Goal: Complete application form: Complete application form

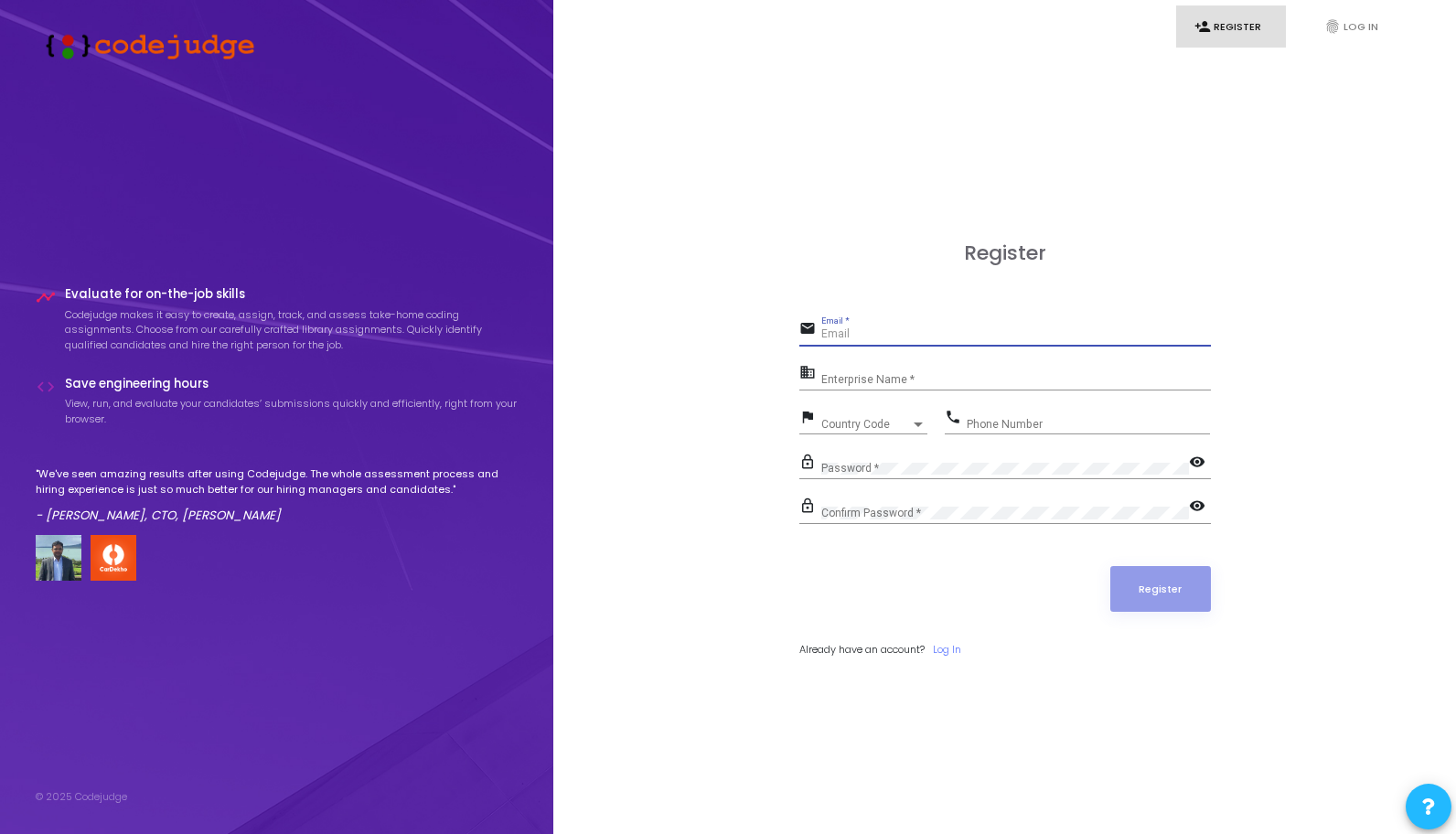
click at [838, 335] on input "Email *" at bounding box center [1015, 334] width 389 height 13
click at [905, 329] on input "Email *" at bounding box center [1015, 334] width 389 height 13
type input "[EMAIL_ADDRESS][DOMAIN_NAME]"
click at [960, 384] on input "Enterprise Name *" at bounding box center [1015, 379] width 389 height 13
click at [867, 420] on span "Country Code" at bounding box center [866, 423] width 89 height 11
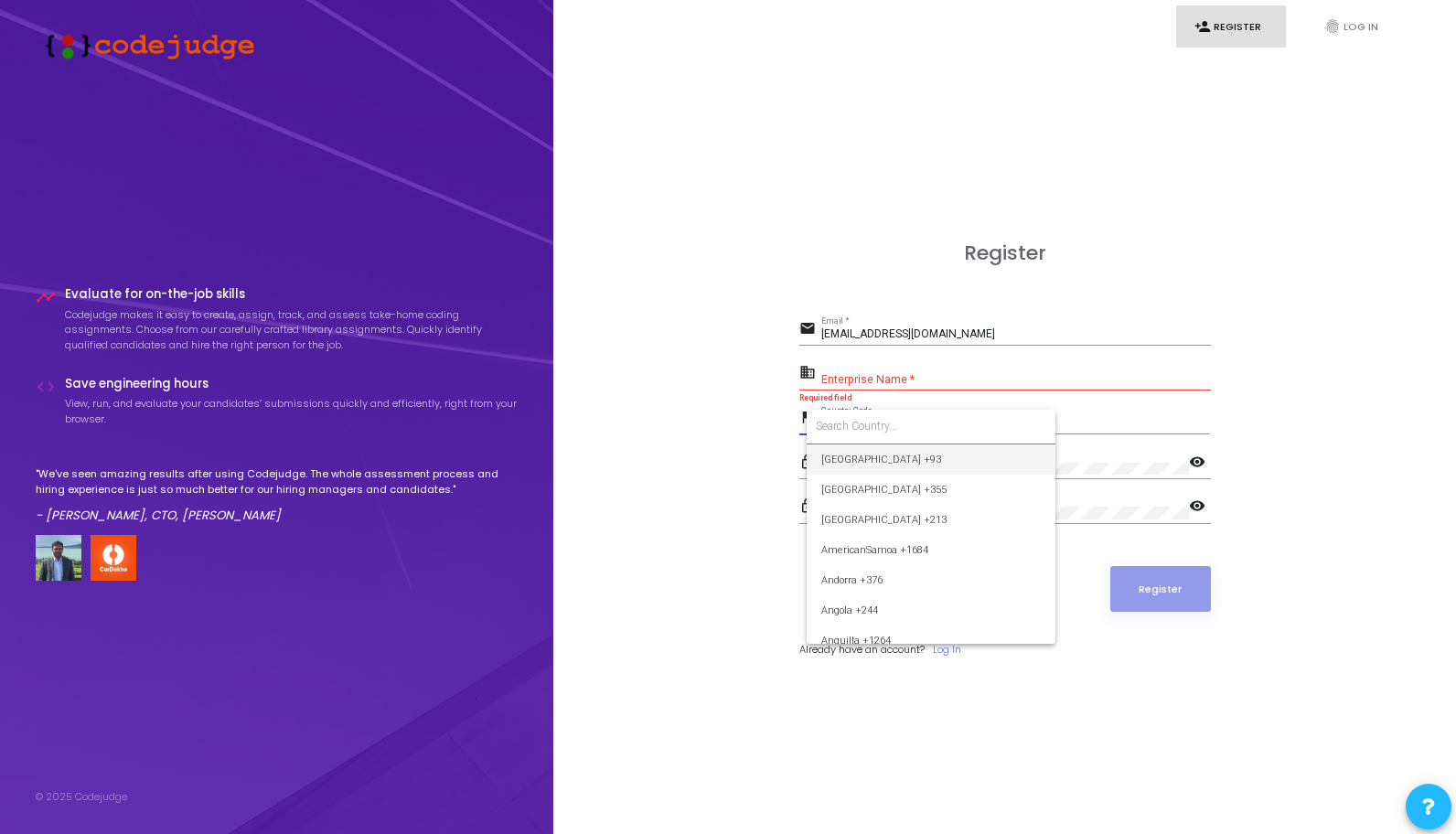
click at [676, 339] on div at bounding box center [728, 417] width 1456 height 834
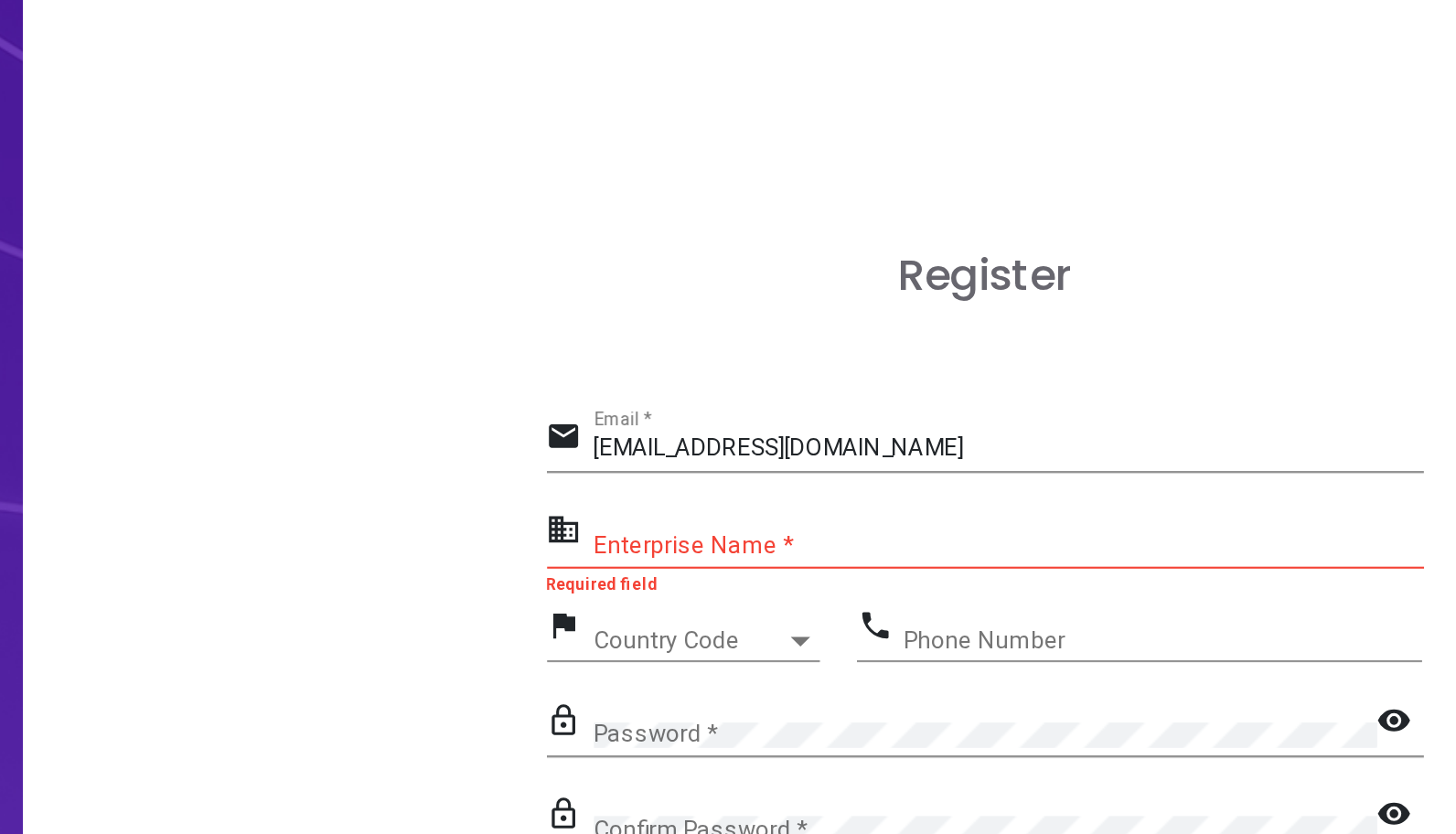
click at [839, 385] on div "Enterprise Name *" at bounding box center [1015, 375] width 389 height 28
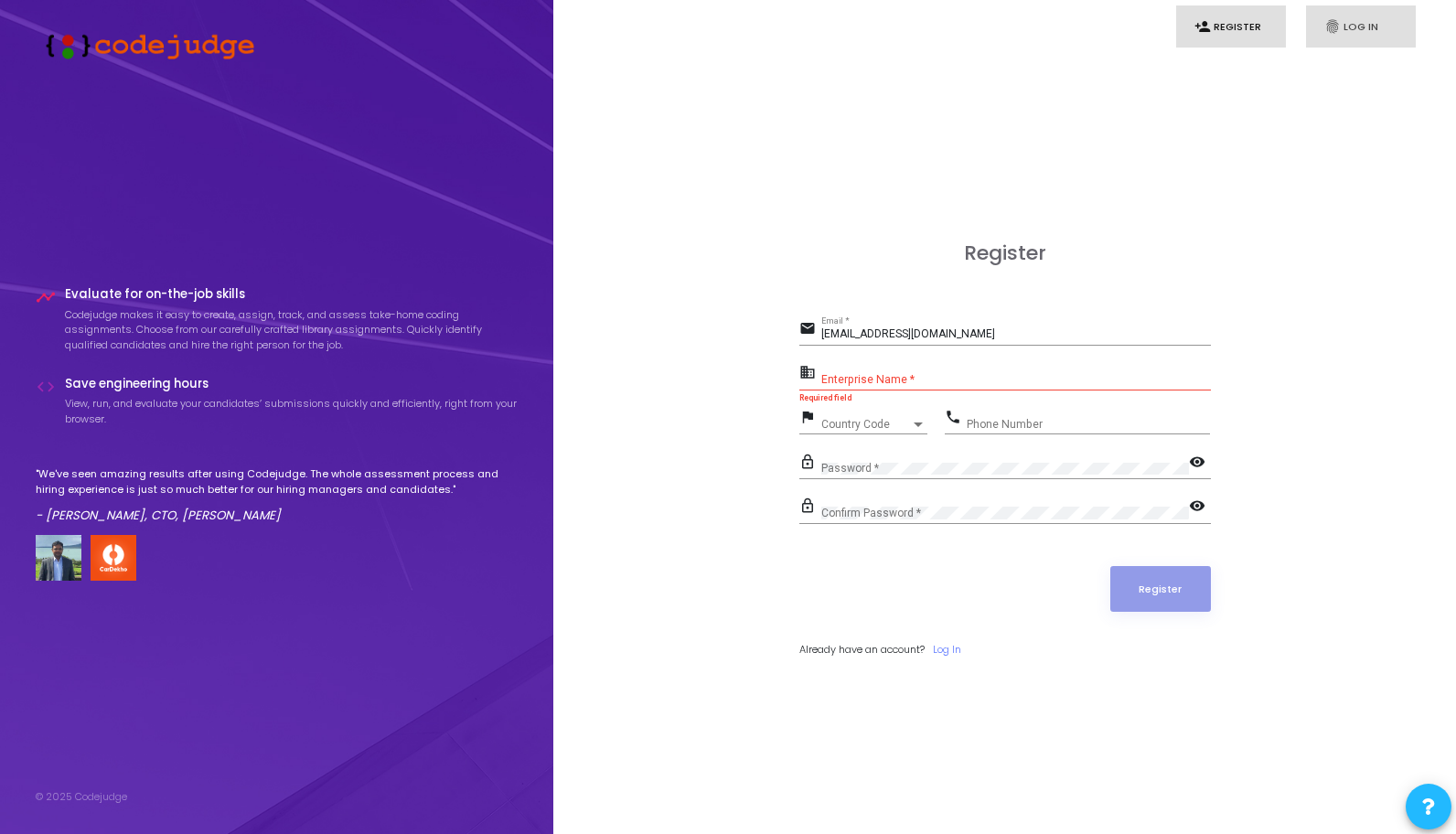
click at [1332, 39] on link "fingerprint Log In" at bounding box center [1360, 27] width 110 height 43
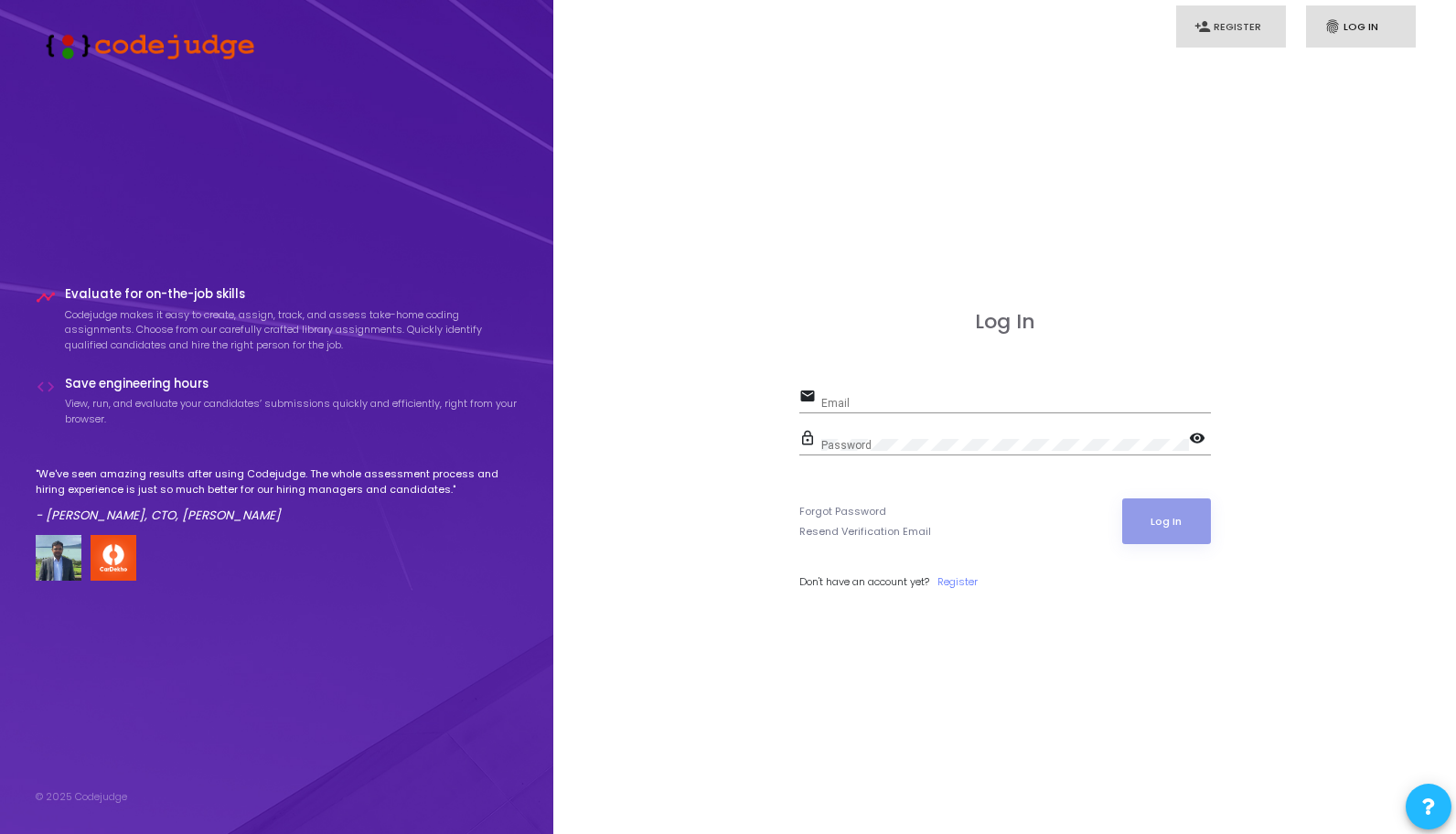
click at [1243, 31] on link "person_add Register" at bounding box center [1230, 27] width 110 height 43
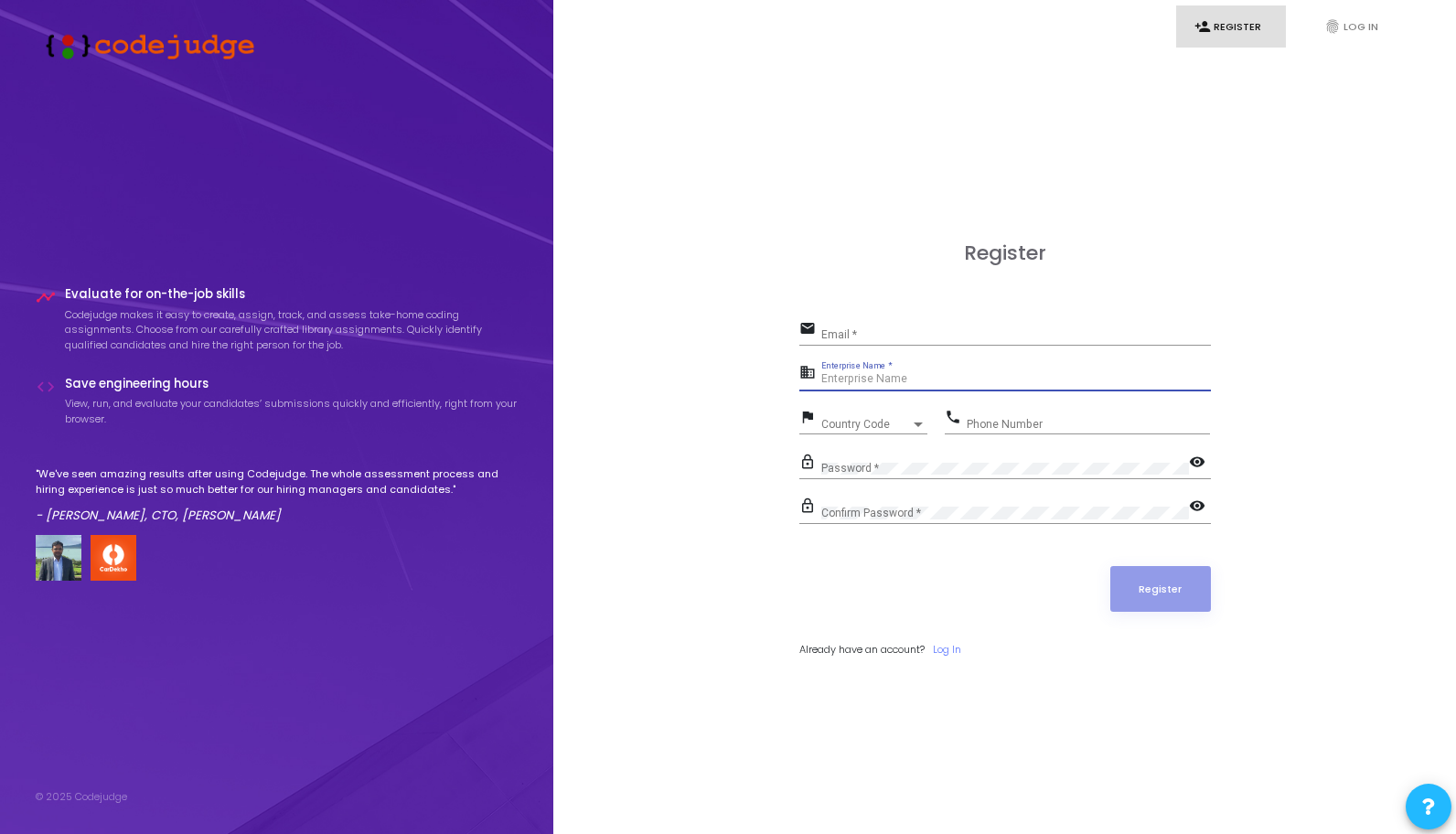
click at [898, 382] on input "Enterprise Name *" at bounding box center [1015, 379] width 389 height 13
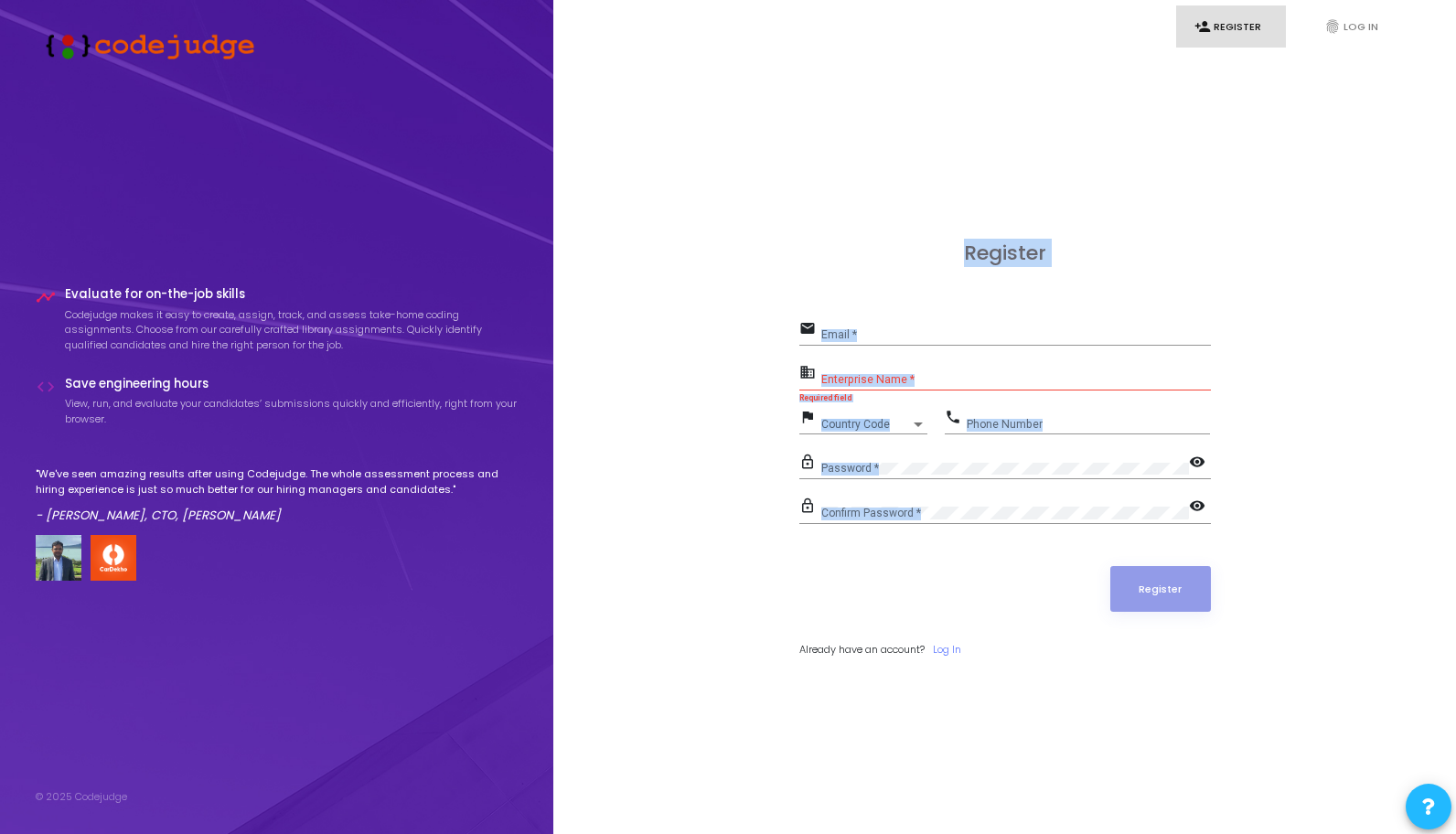
drag, startPoint x: 910, startPoint y: 250, endPoint x: 1262, endPoint y: 547, distance: 460.6
click at [1262, 547] on div "Register email Email * business Enterprise Name * Required field flag Country C…" at bounding box center [1005, 470] width 862 height 834
copy div "Register email Email * business Enterprise Name * Required field flag Country C…"
click at [705, 256] on div "Register email Email * business Enterprise Name * Required field flag Country C…" at bounding box center [1005, 470] width 862 height 834
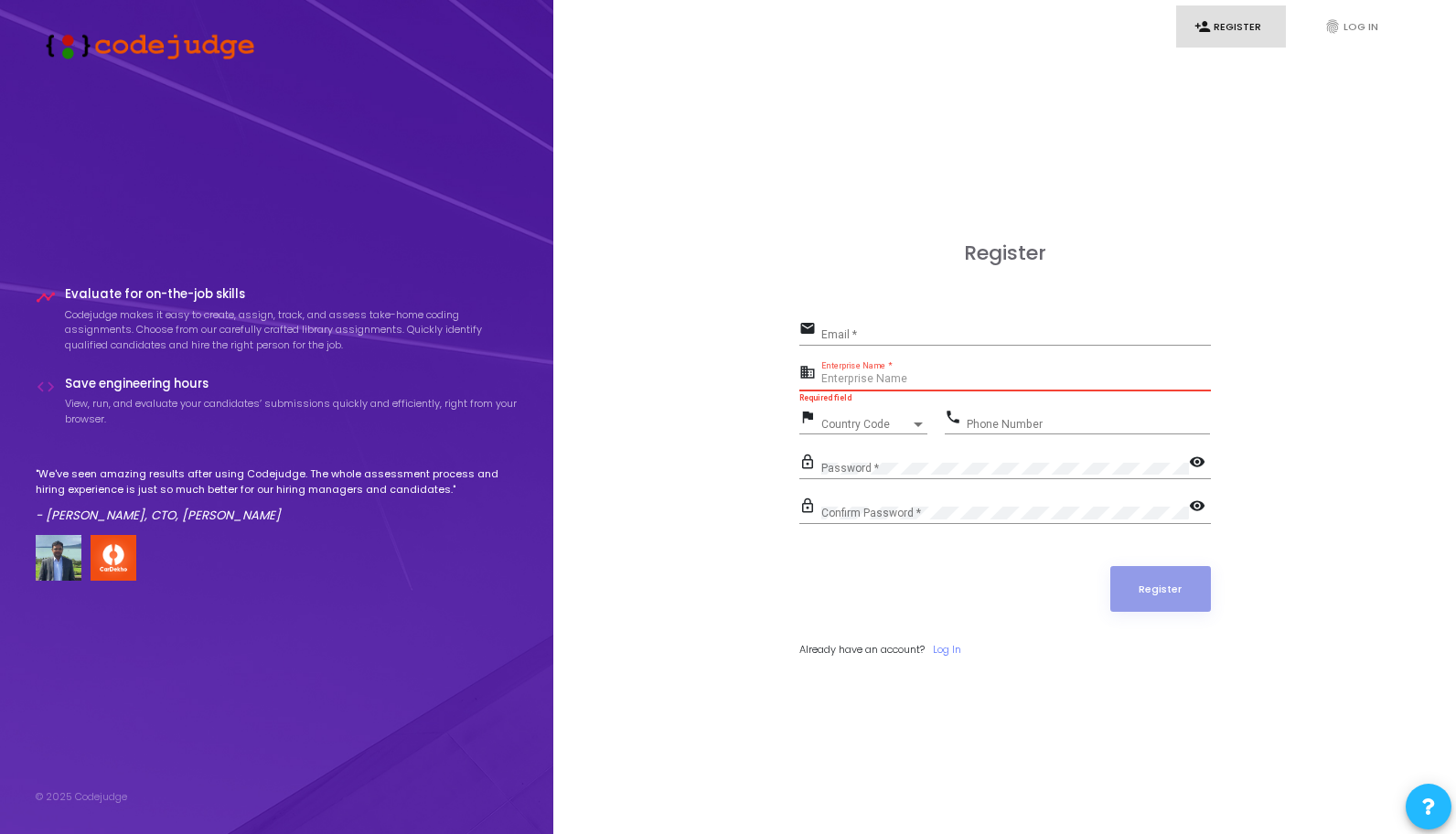
click at [927, 384] on input "Enterprise Name *" at bounding box center [1015, 379] width 389 height 13
type input "N"
click at [861, 325] on div "Email *" at bounding box center [1015, 330] width 389 height 28
type input "[EMAIL_ADDRESS][DOMAIN_NAME]"
click at [877, 378] on input "Enterprise Name *" at bounding box center [1015, 379] width 389 height 13
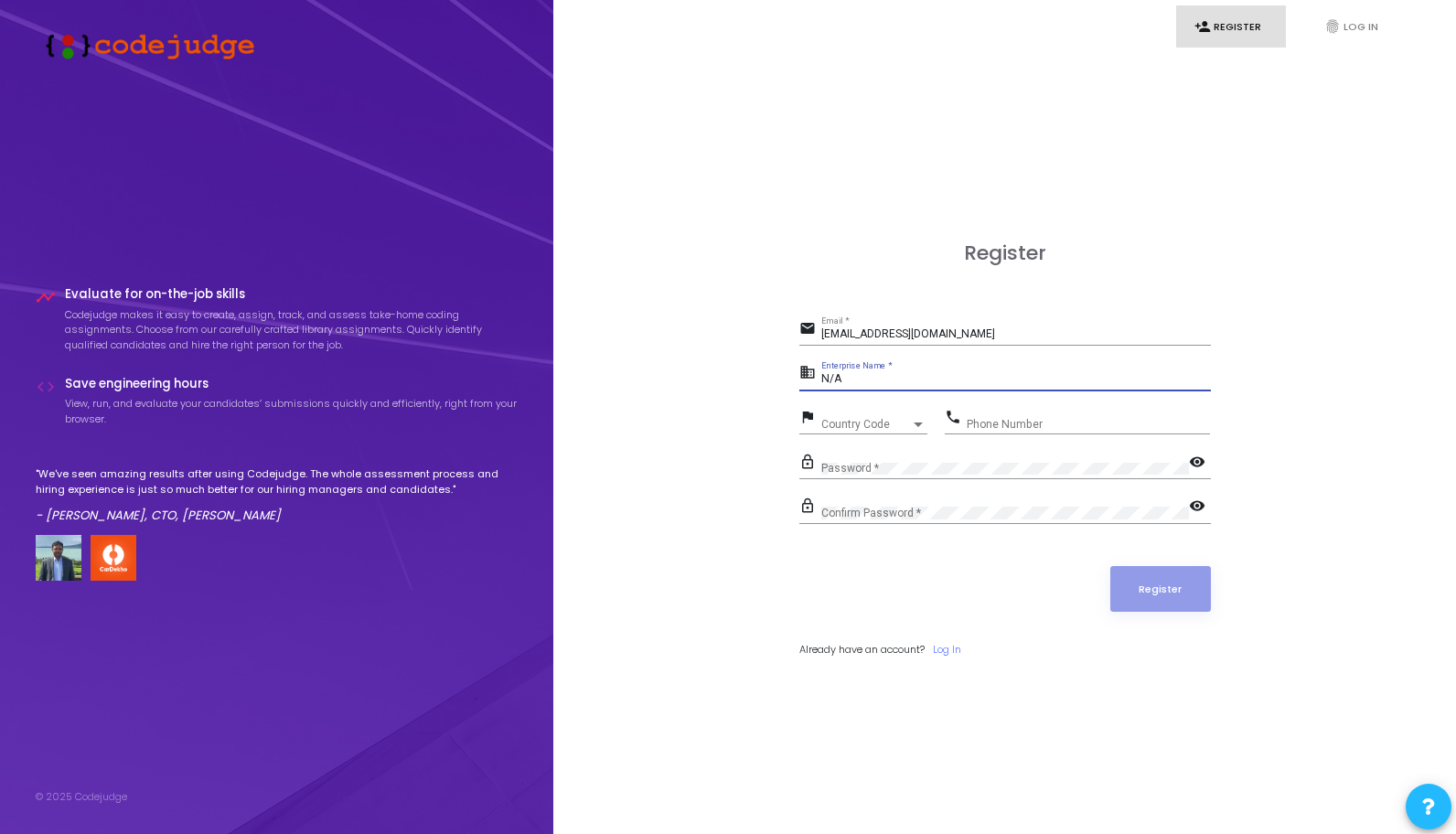
type input "N/A"
click at [852, 428] on span "Country Code" at bounding box center [866, 423] width 89 height 11
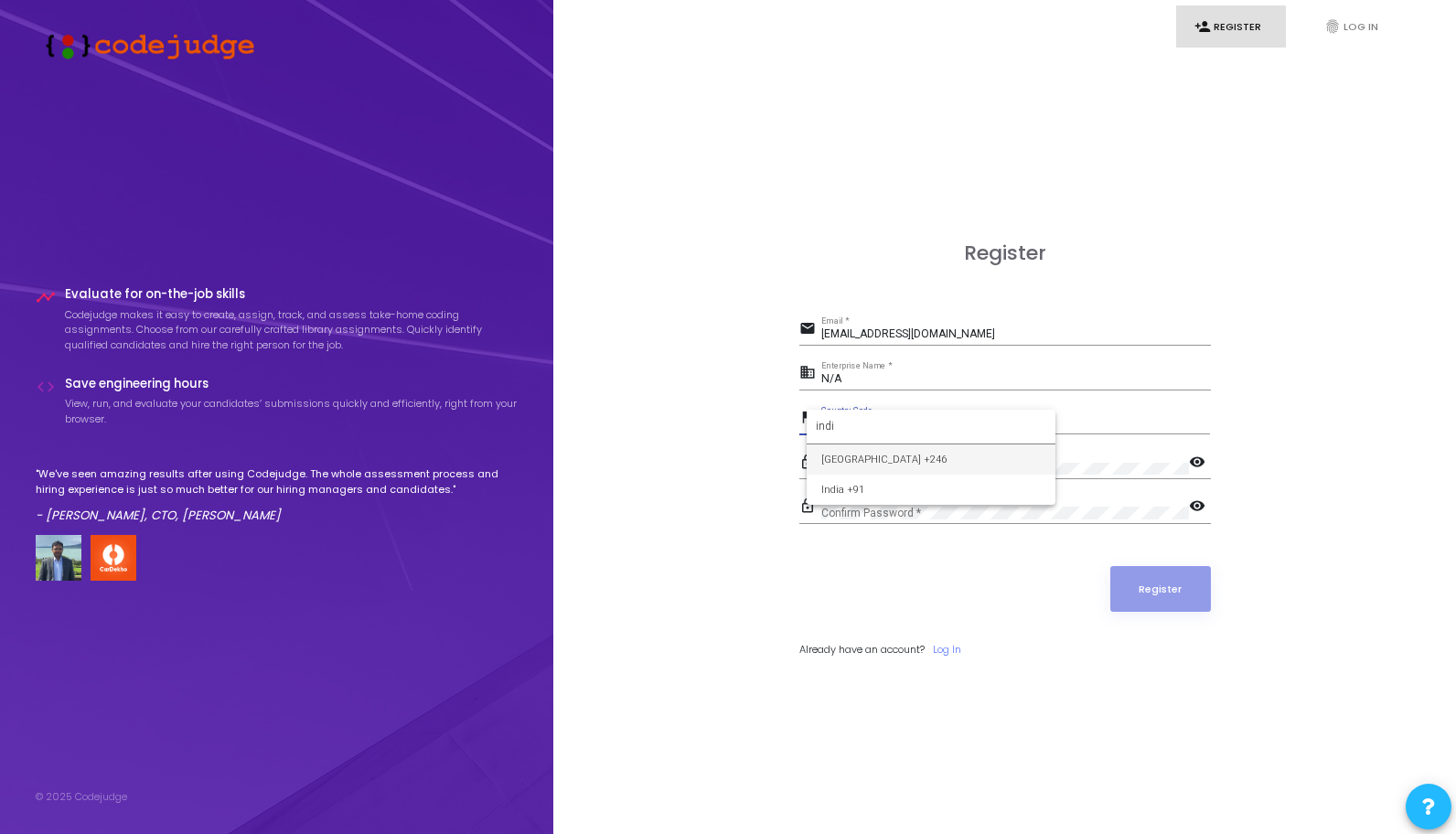
type input "indi"
click at [886, 481] on span "India +91" at bounding box center [931, 489] width 219 height 30
click at [1008, 409] on div "Phone Number" at bounding box center [1088, 419] width 244 height 28
type input "6376399830"
click at [950, 477] on div "Password *" at bounding box center [1005, 463] width 368 height 28
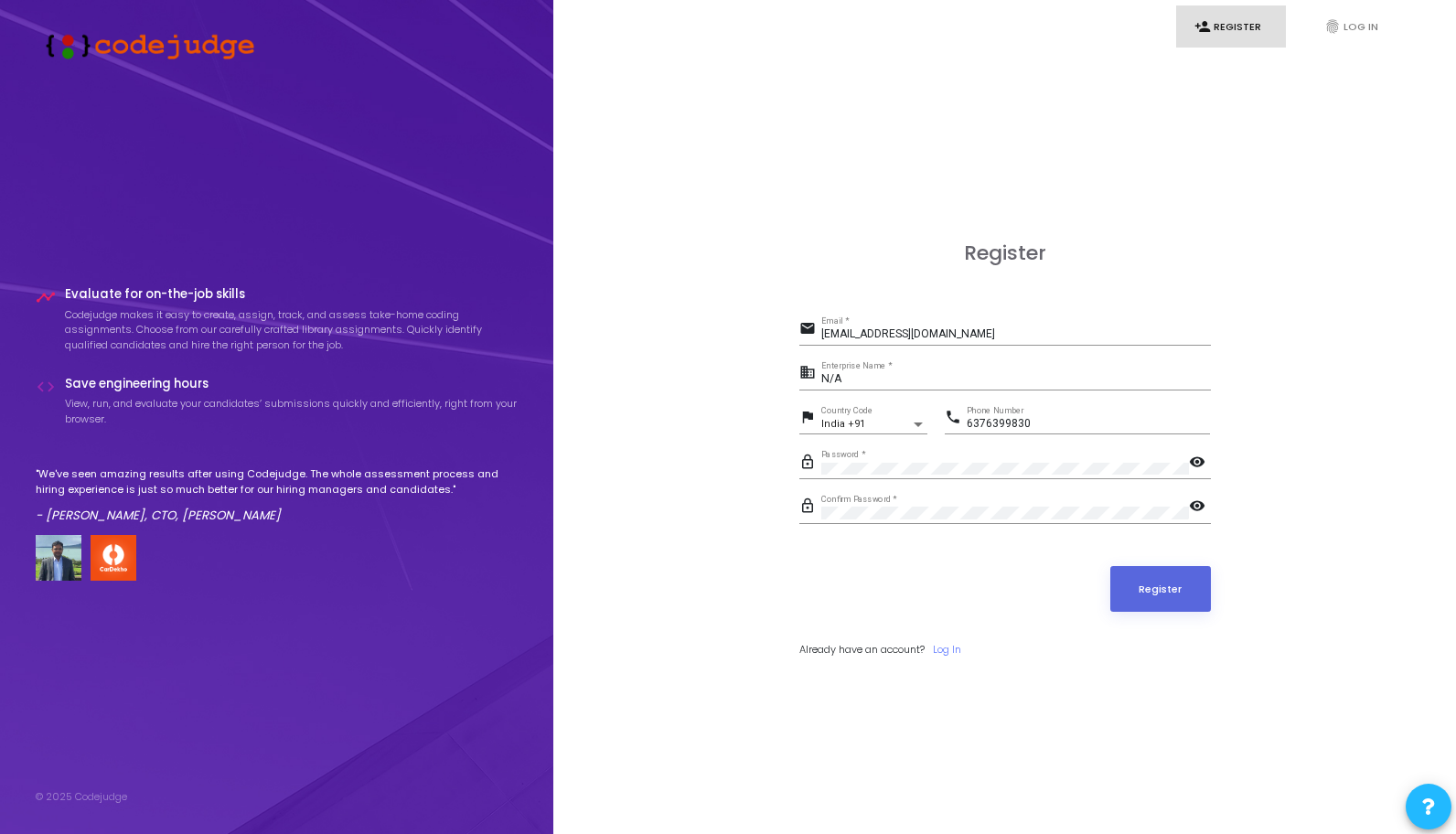
click at [1205, 504] on mat-icon "visibility" at bounding box center [1200, 507] width 22 height 22
click at [1201, 462] on mat-icon "visibility" at bounding box center [1200, 463] width 22 height 22
click at [1174, 588] on button "Register" at bounding box center [1161, 588] width 101 height 46
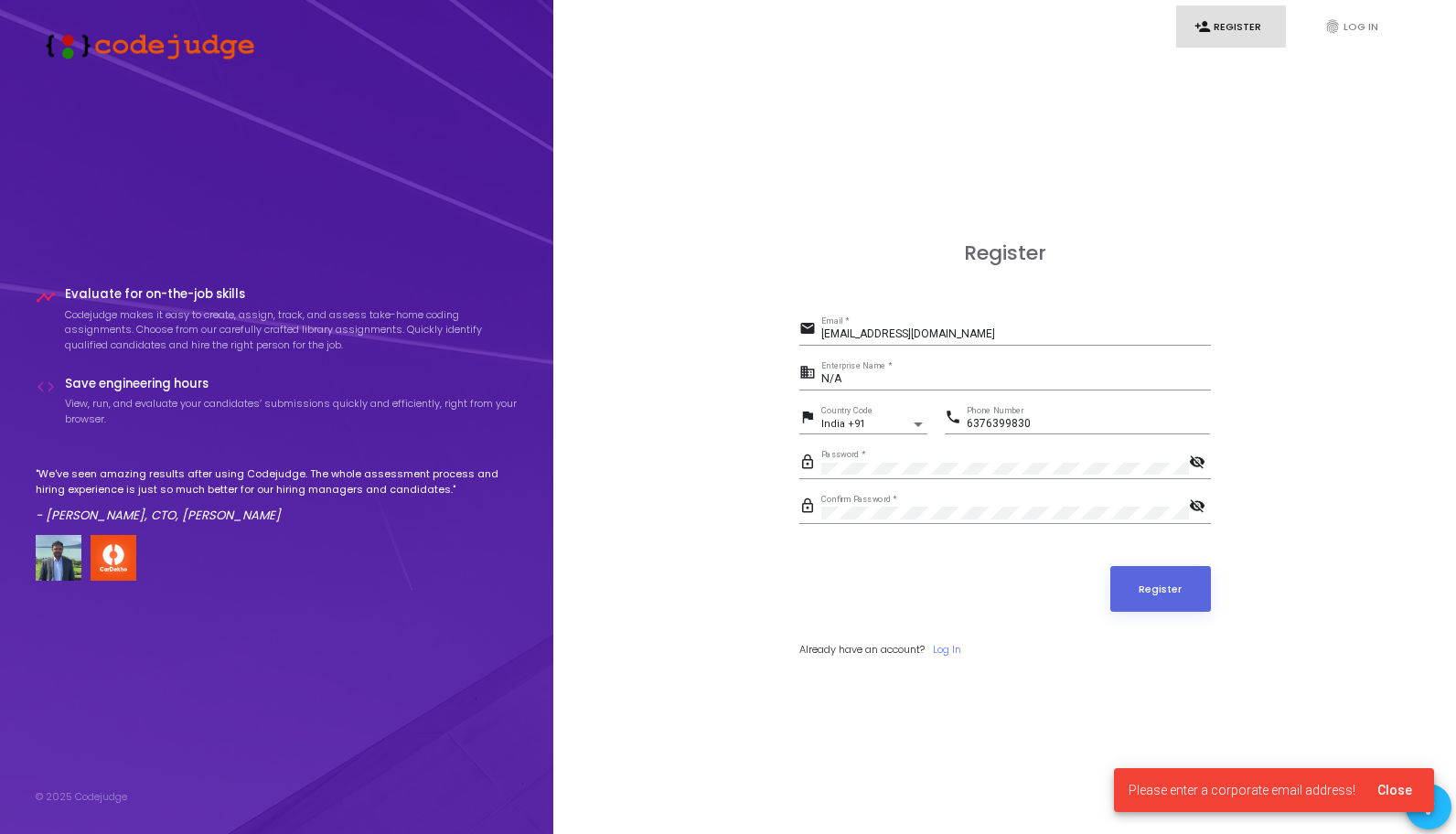
click at [1268, 436] on div "Register email goutamsuthar057@gmail.com Email * business N/A Enterprise Name *…" at bounding box center [1005, 470] width 862 height 834
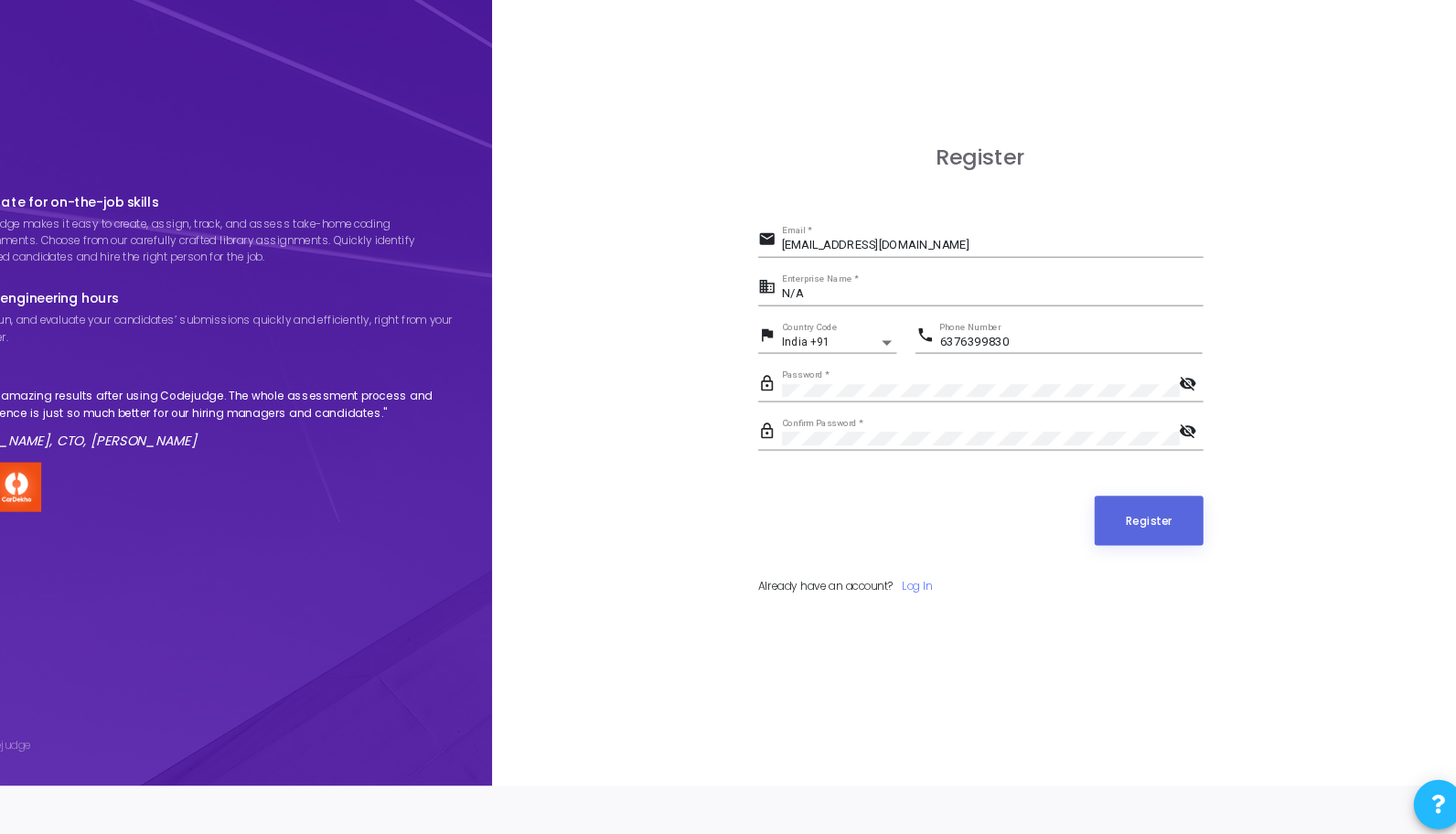
scroll to position [52, 0]
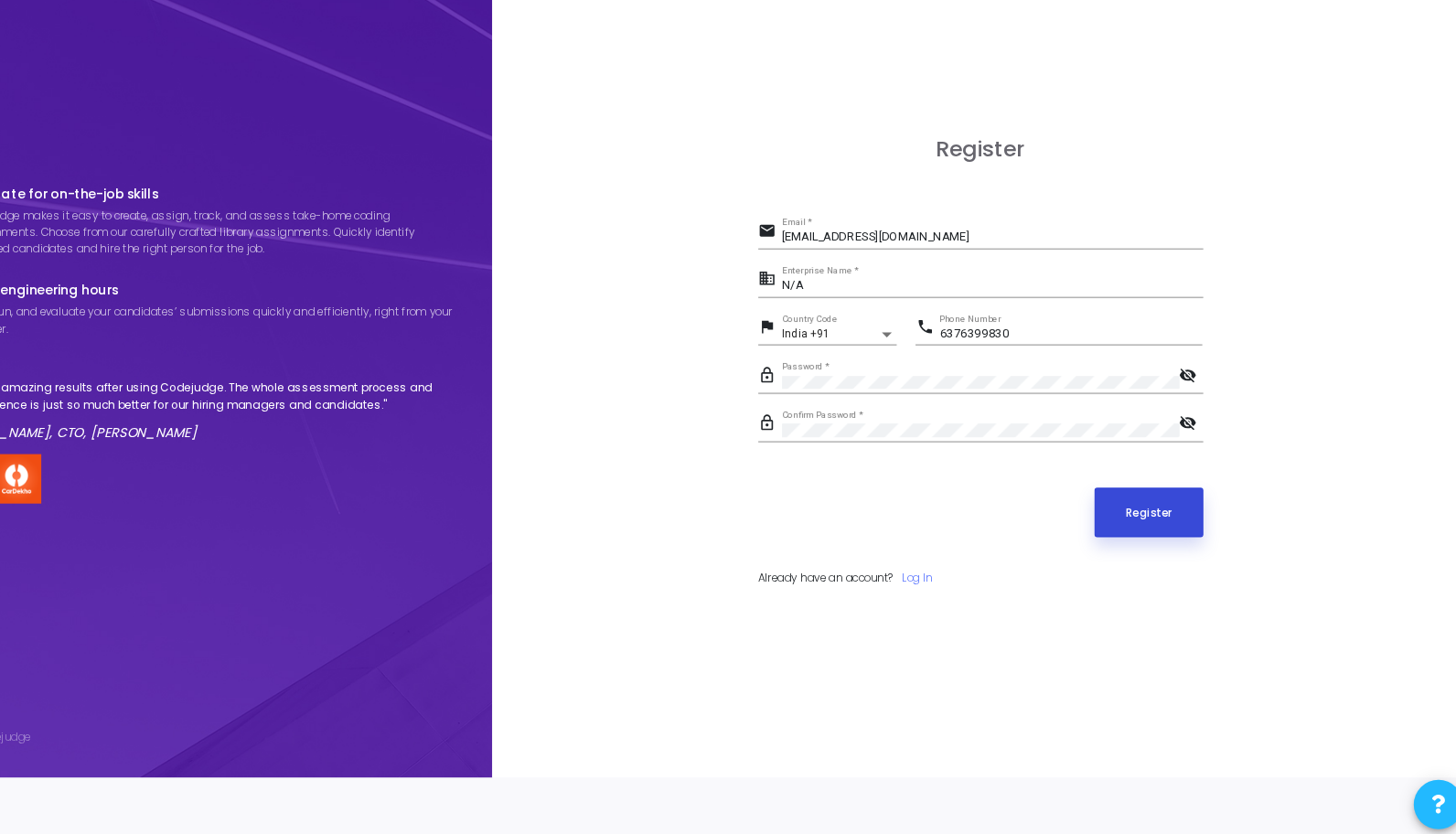
click at [1142, 552] on button "Register" at bounding box center [1161, 536] width 101 height 46
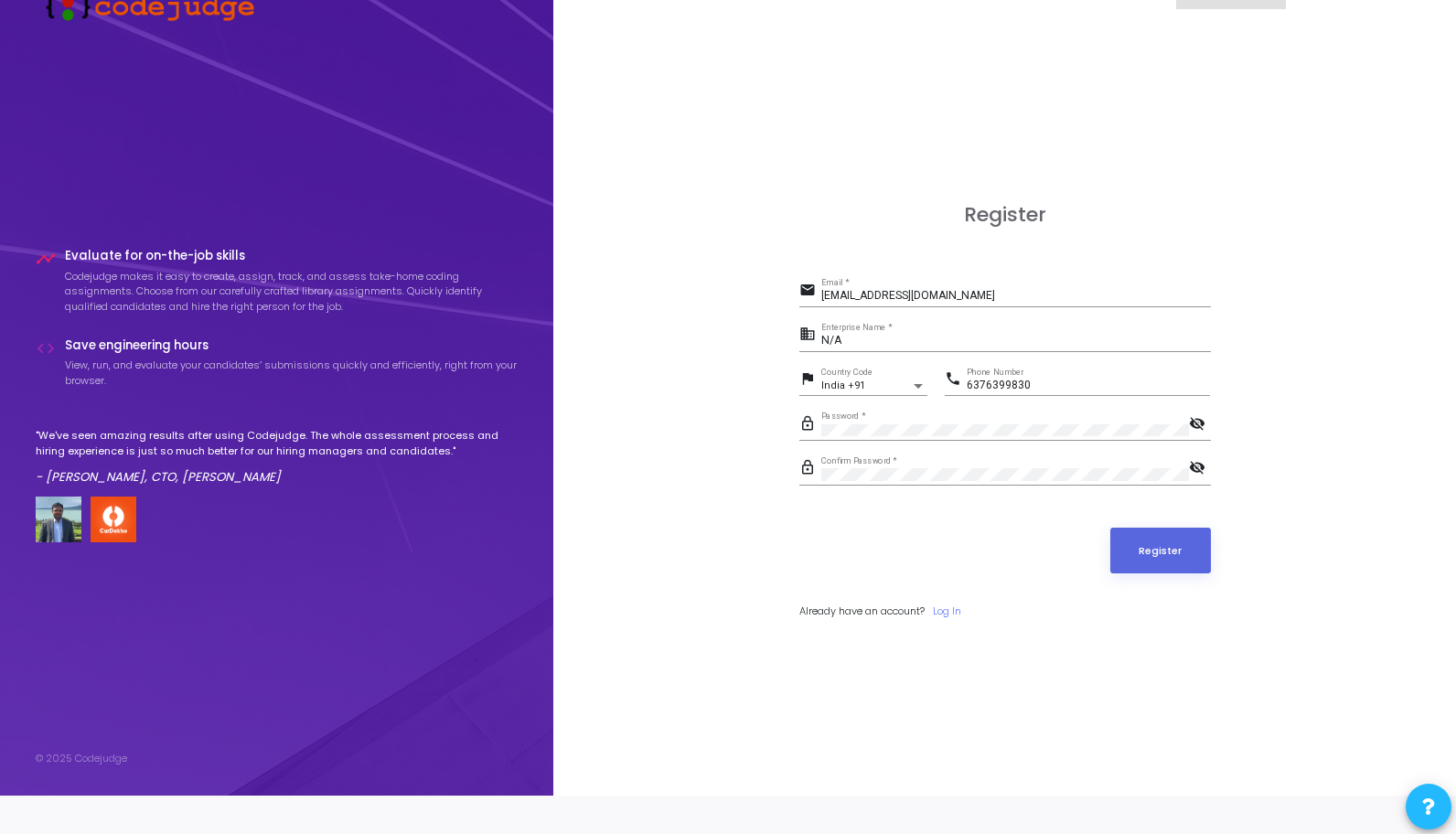
scroll to position [0, 0]
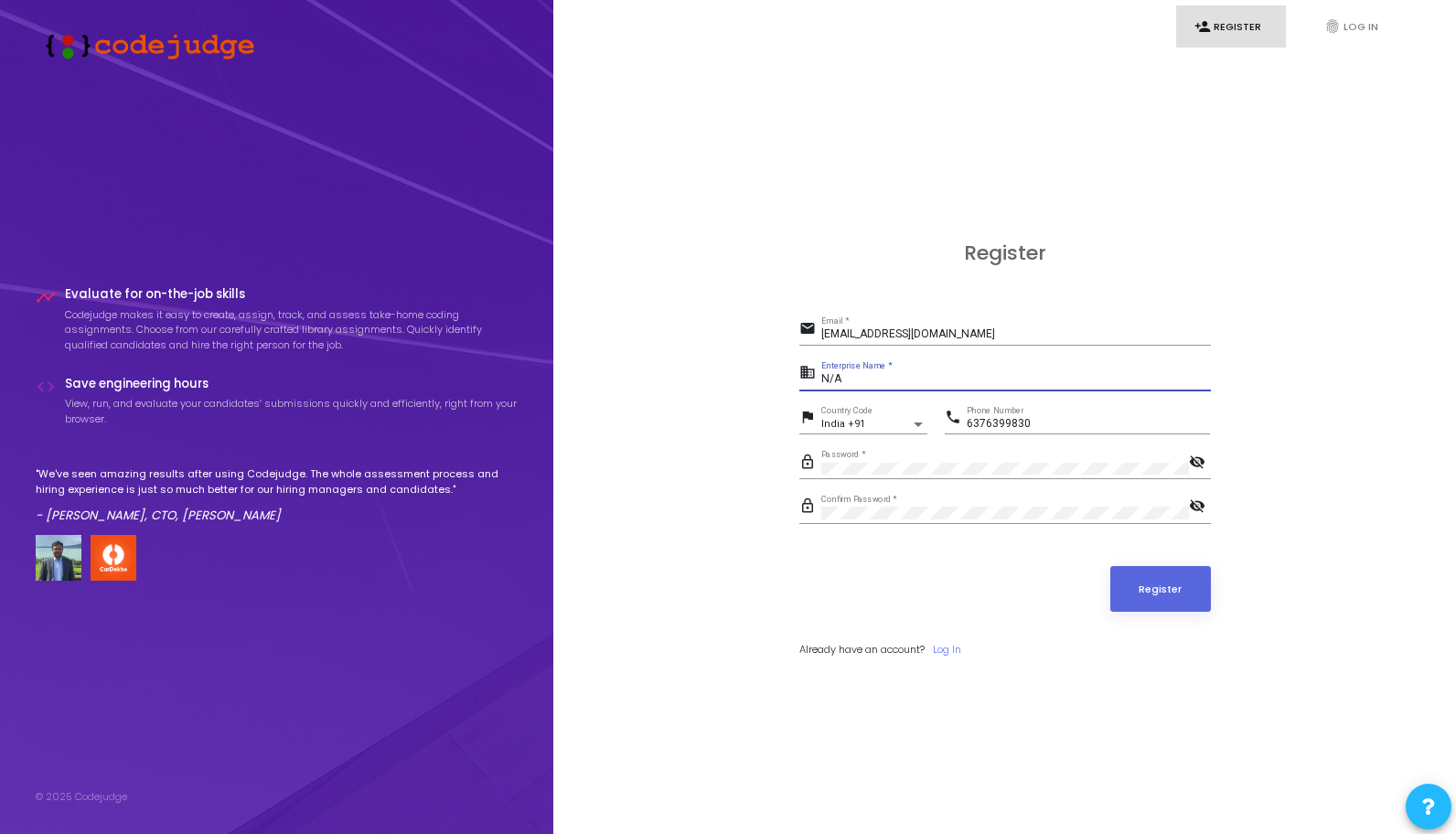
click at [874, 383] on input "N/A" at bounding box center [1015, 379] width 389 height 13
type input "N"
type input "F"
type input "N/A"
click at [802, 373] on mat-icon "business" at bounding box center [810, 374] width 22 height 22
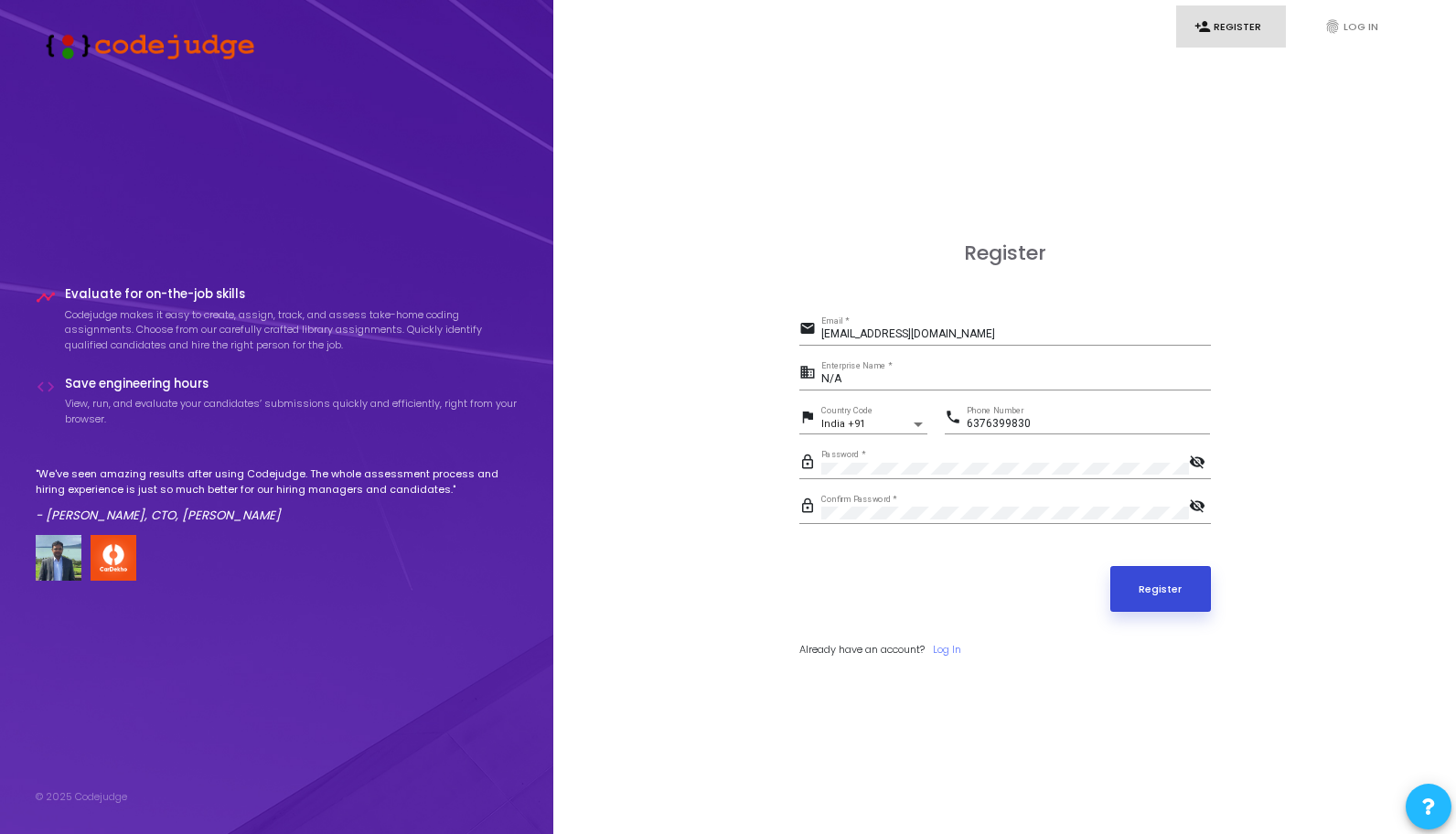
click at [1128, 603] on button "Register" at bounding box center [1161, 588] width 101 height 46
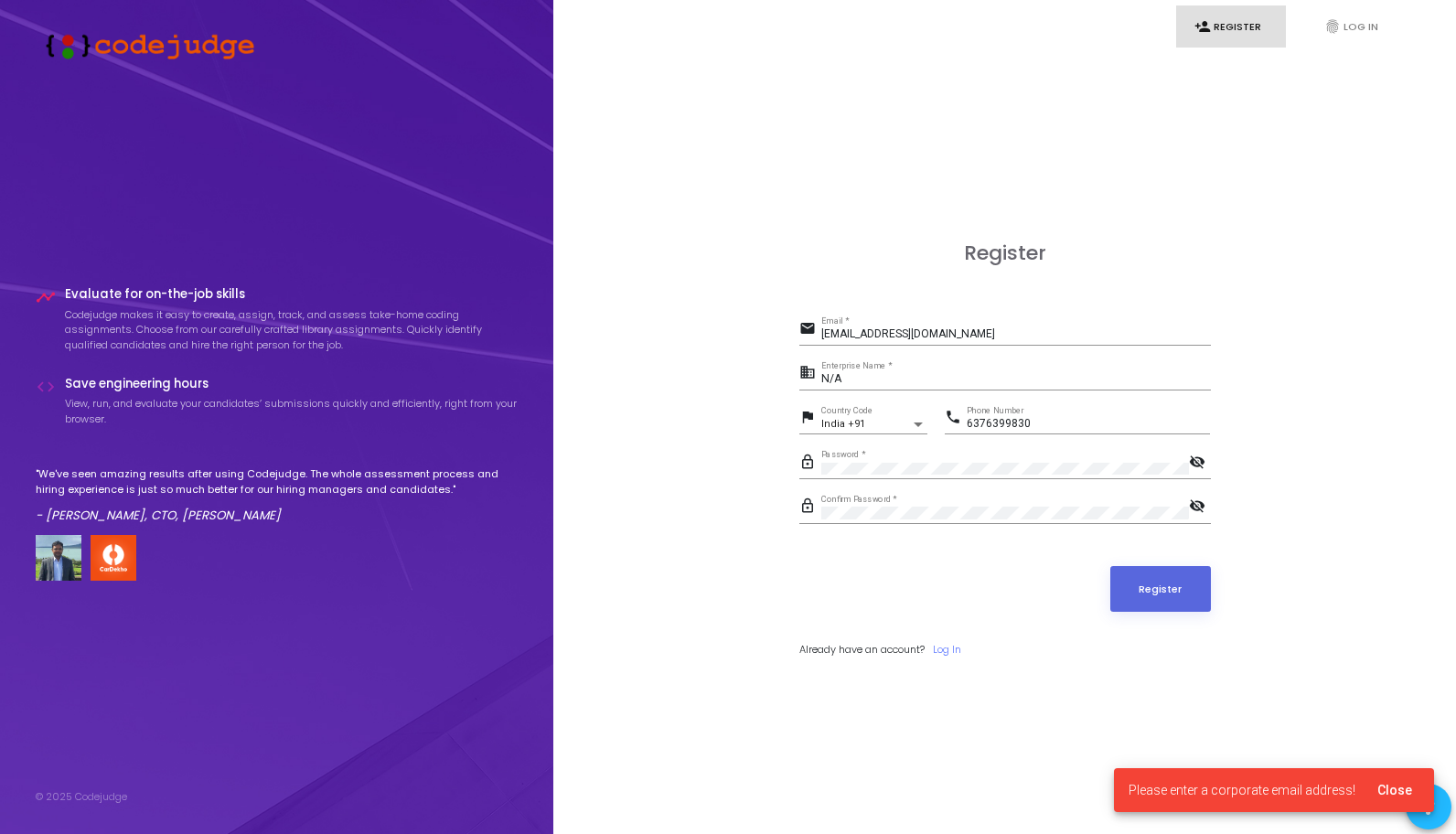
scroll to position [52, 0]
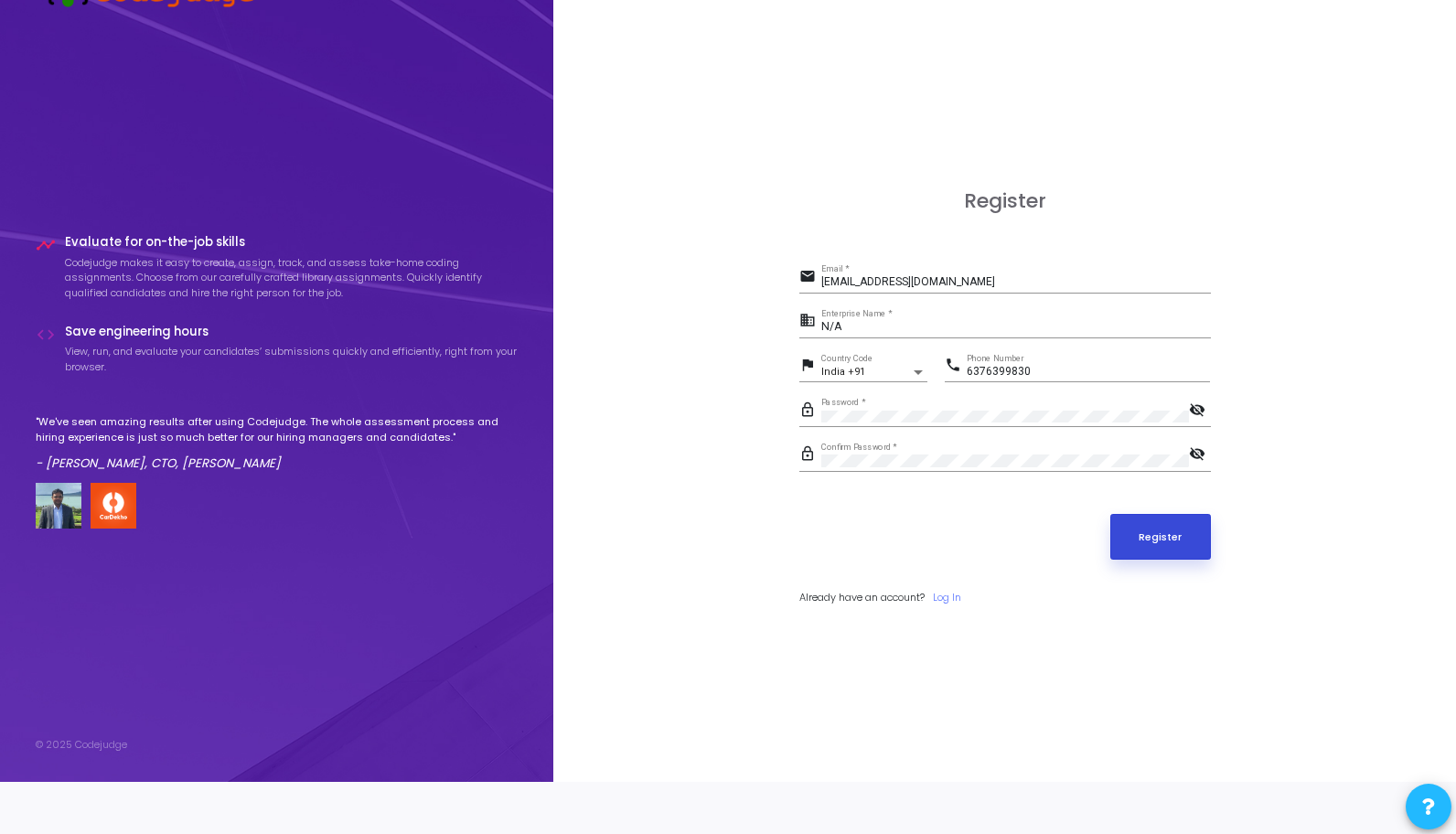
click at [1156, 527] on button "Register" at bounding box center [1161, 536] width 101 height 46
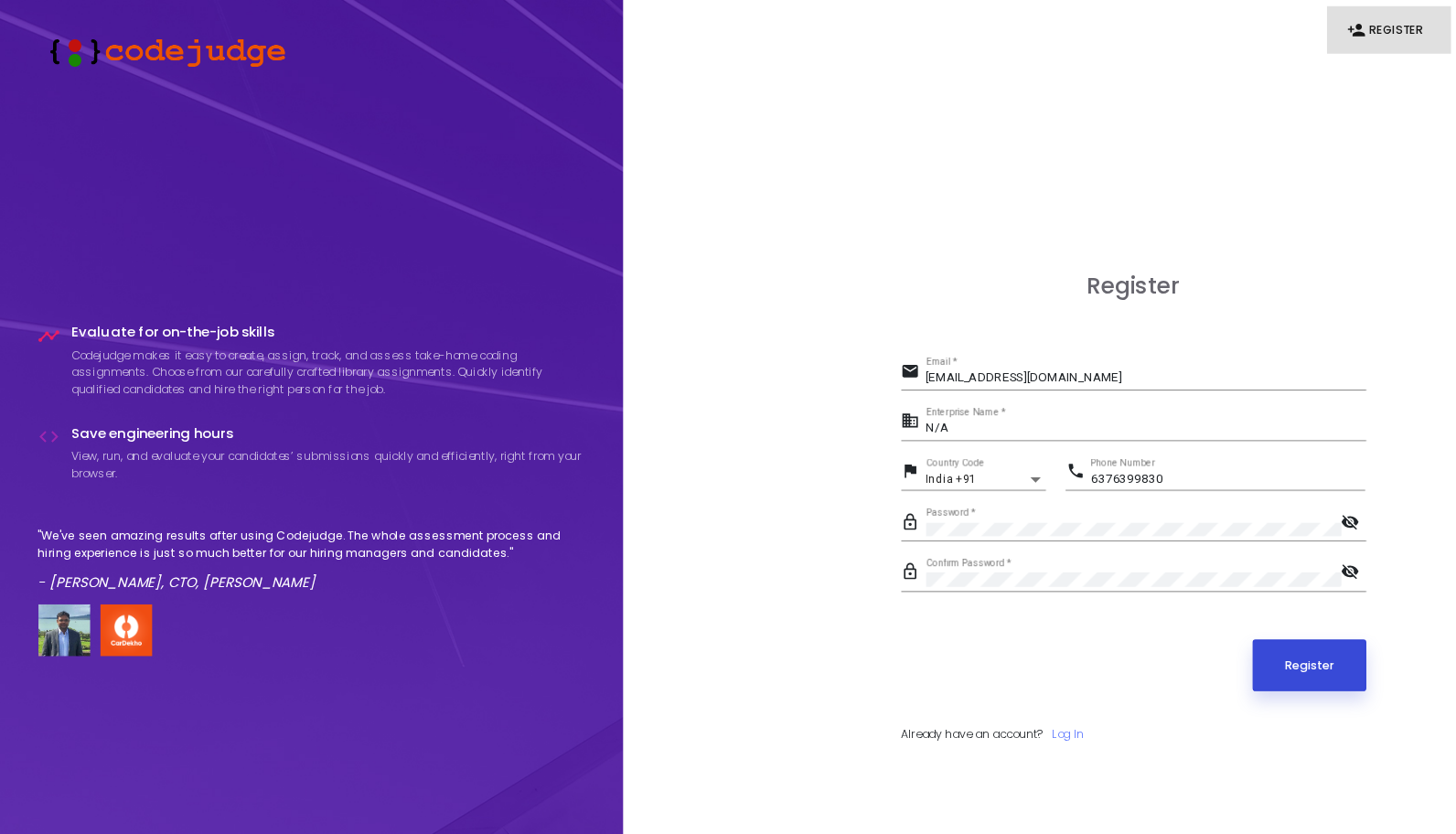
click at [1156, 590] on button "Register" at bounding box center [1161, 588] width 101 height 46
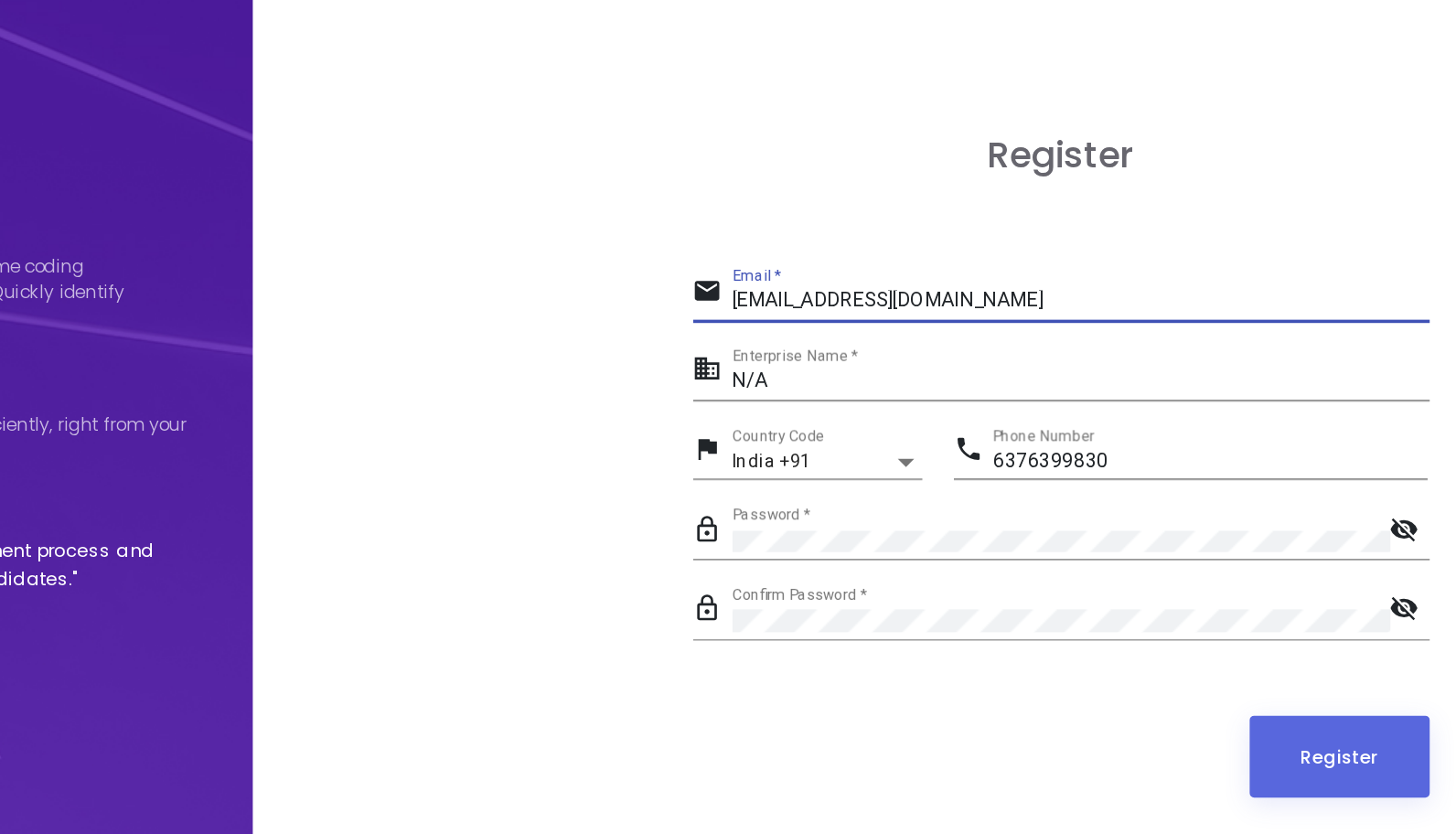
click at [909, 334] on input "[EMAIL_ADDRESS][DOMAIN_NAME]" at bounding box center [1015, 334] width 389 height 13
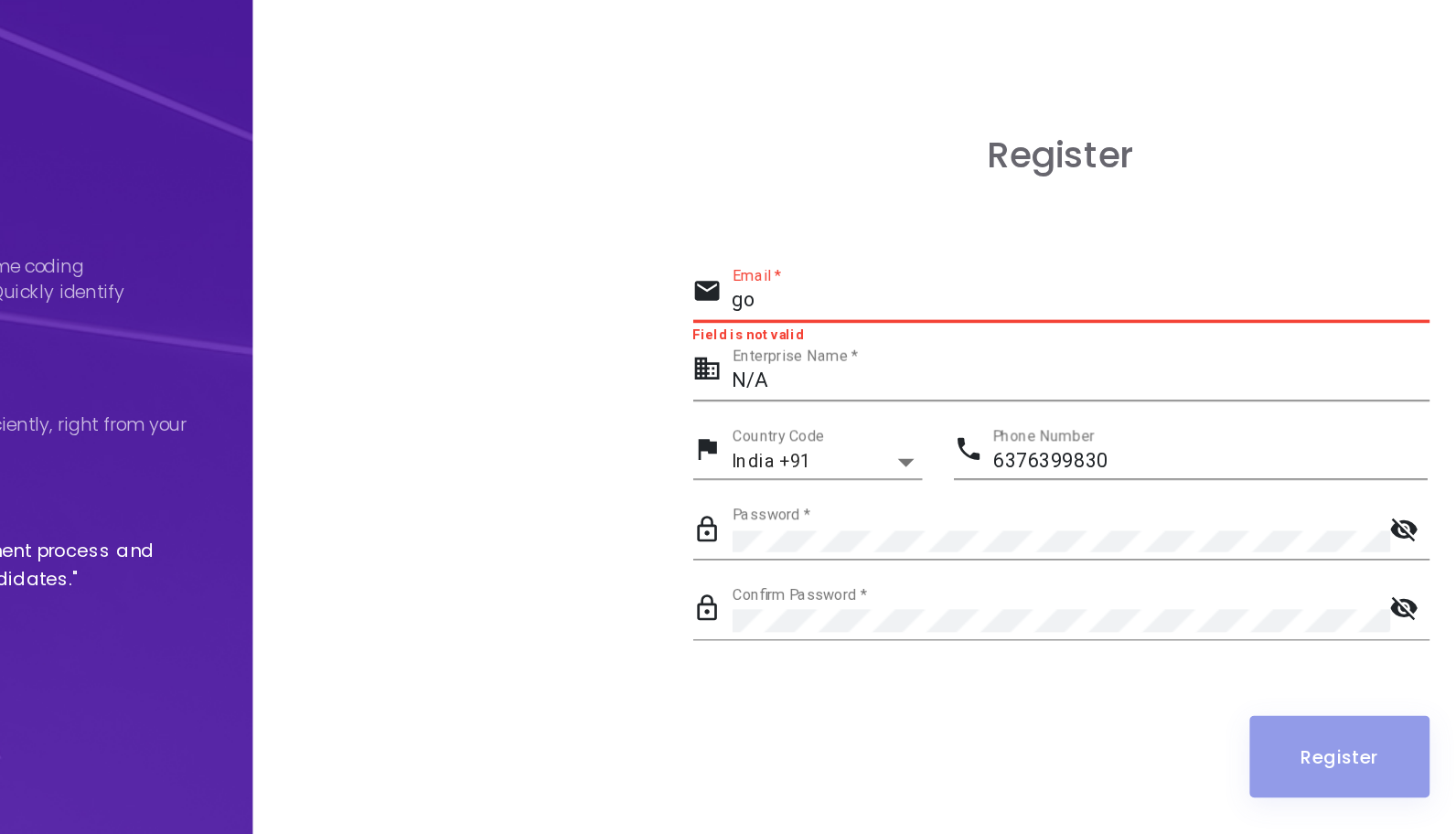
type input "g"
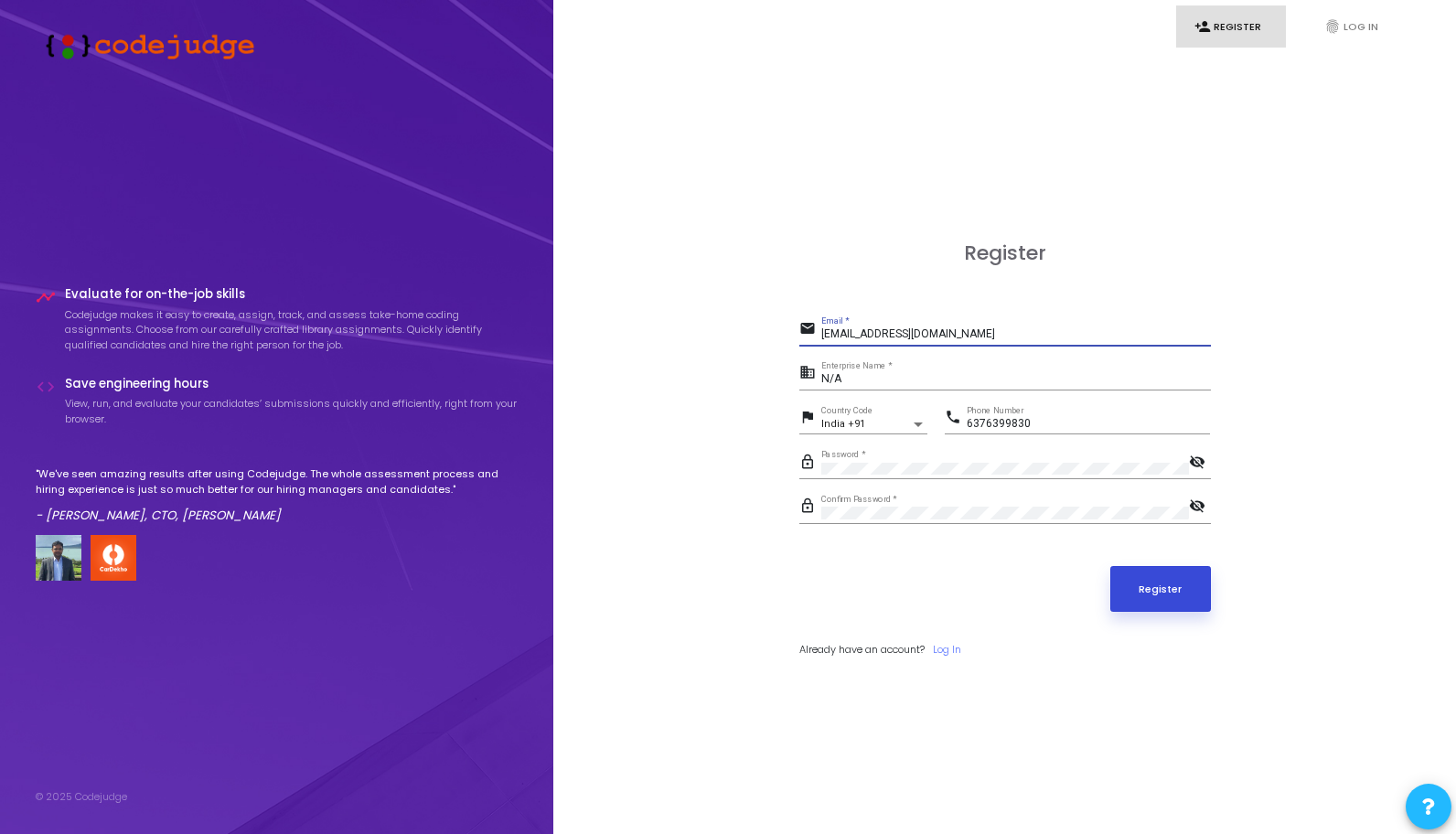
type input "21BCS9323@cuchd.in"
click at [1134, 588] on button "Register" at bounding box center [1161, 588] width 101 height 46
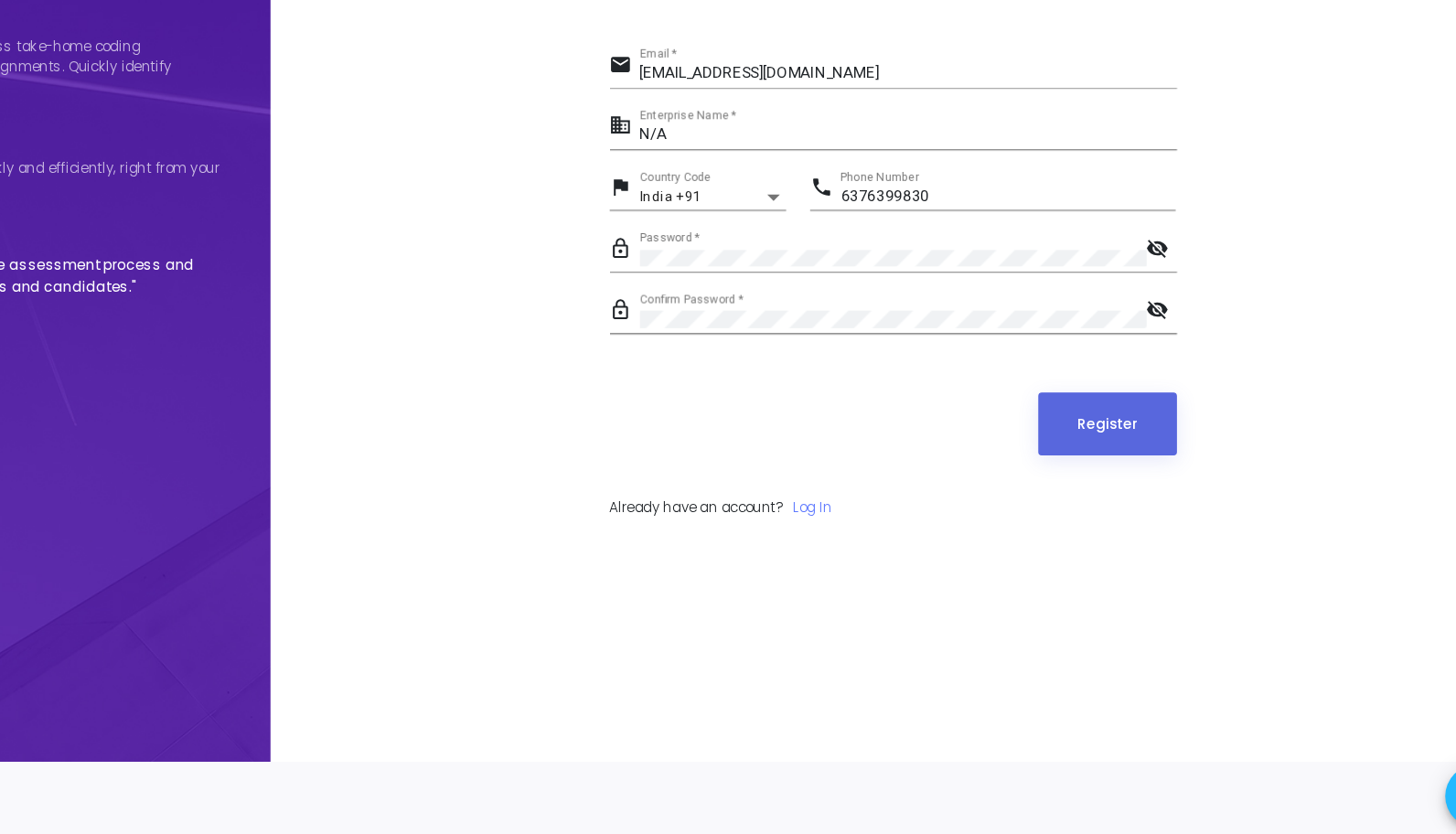
scroll to position [52, 0]
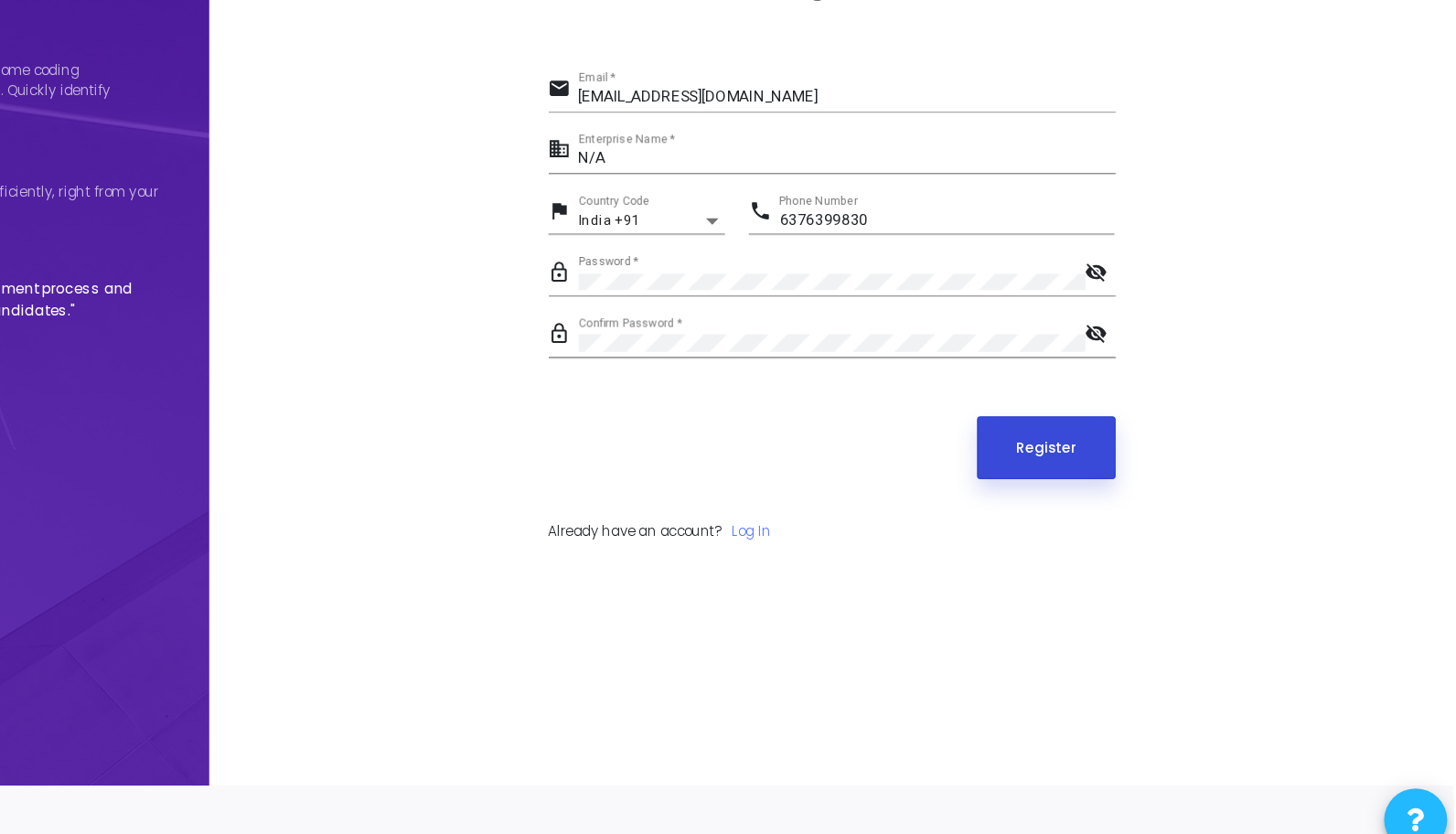
click at [1200, 536] on button "Register" at bounding box center [1161, 536] width 101 height 46
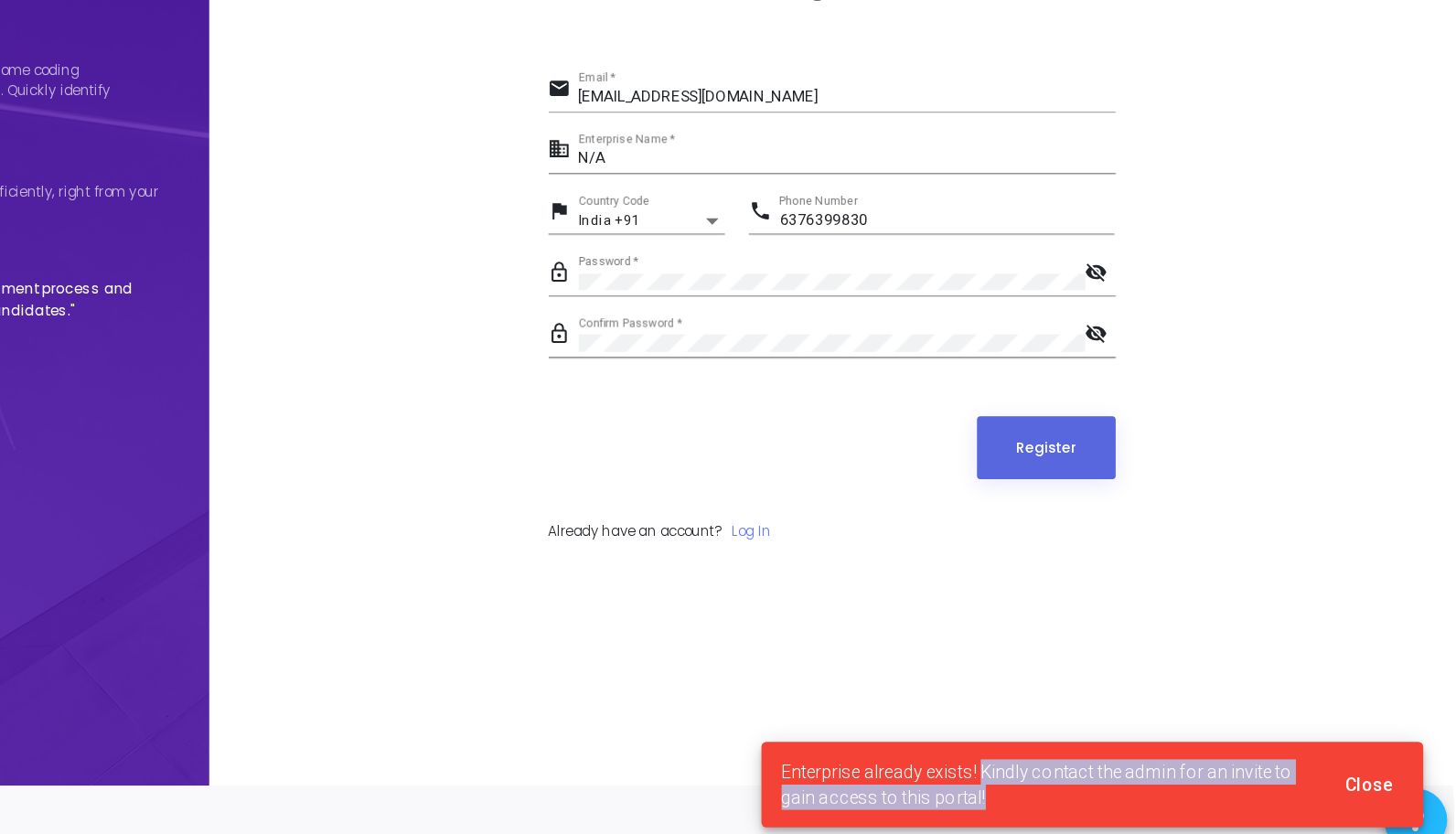
drag, startPoint x: 1107, startPoint y: 774, endPoint x: 1119, endPoint y: 787, distance: 17.7
click at [1119, 787] on span "Enterprise already exists! Kindly contact the admin for an invite to gain acces…" at bounding box center [1162, 782] width 386 height 37
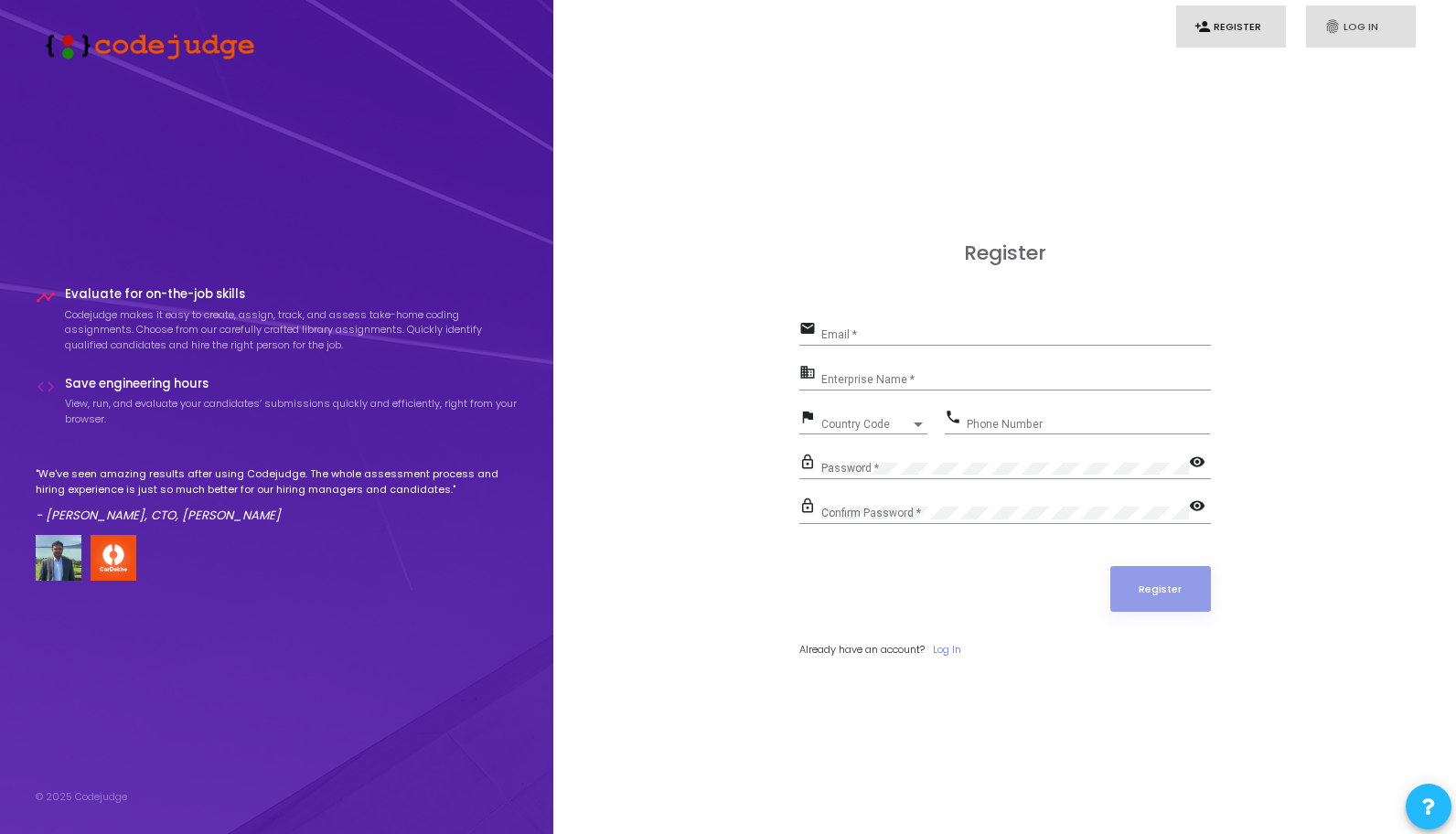
click at [1326, 32] on icon "fingerprint" at bounding box center [1332, 26] width 17 height 17
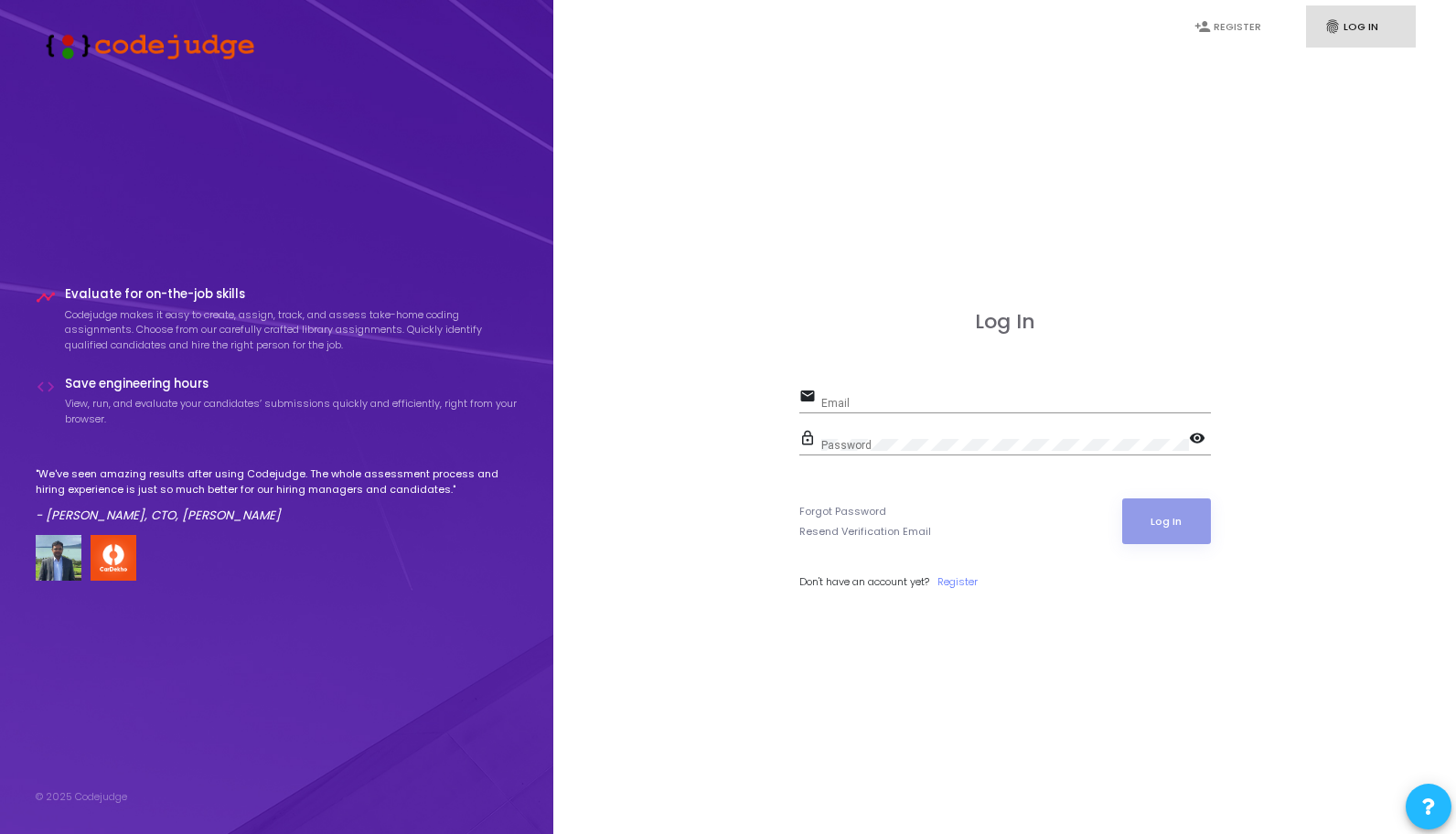
click at [868, 384] on div "Log In email Email lock_outline Password visibility Forgot Password Resend Veri…" at bounding box center [1005, 470] width 412 height 320
click at [852, 397] on input "Email" at bounding box center [1015, 403] width 389 height 13
type input "[EMAIL_ADDRESS][DOMAIN_NAME]"
click at [852, 452] on div "Password" at bounding box center [1005, 441] width 368 height 28
click at [1193, 433] on mat-icon "visibility" at bounding box center [1200, 440] width 22 height 22
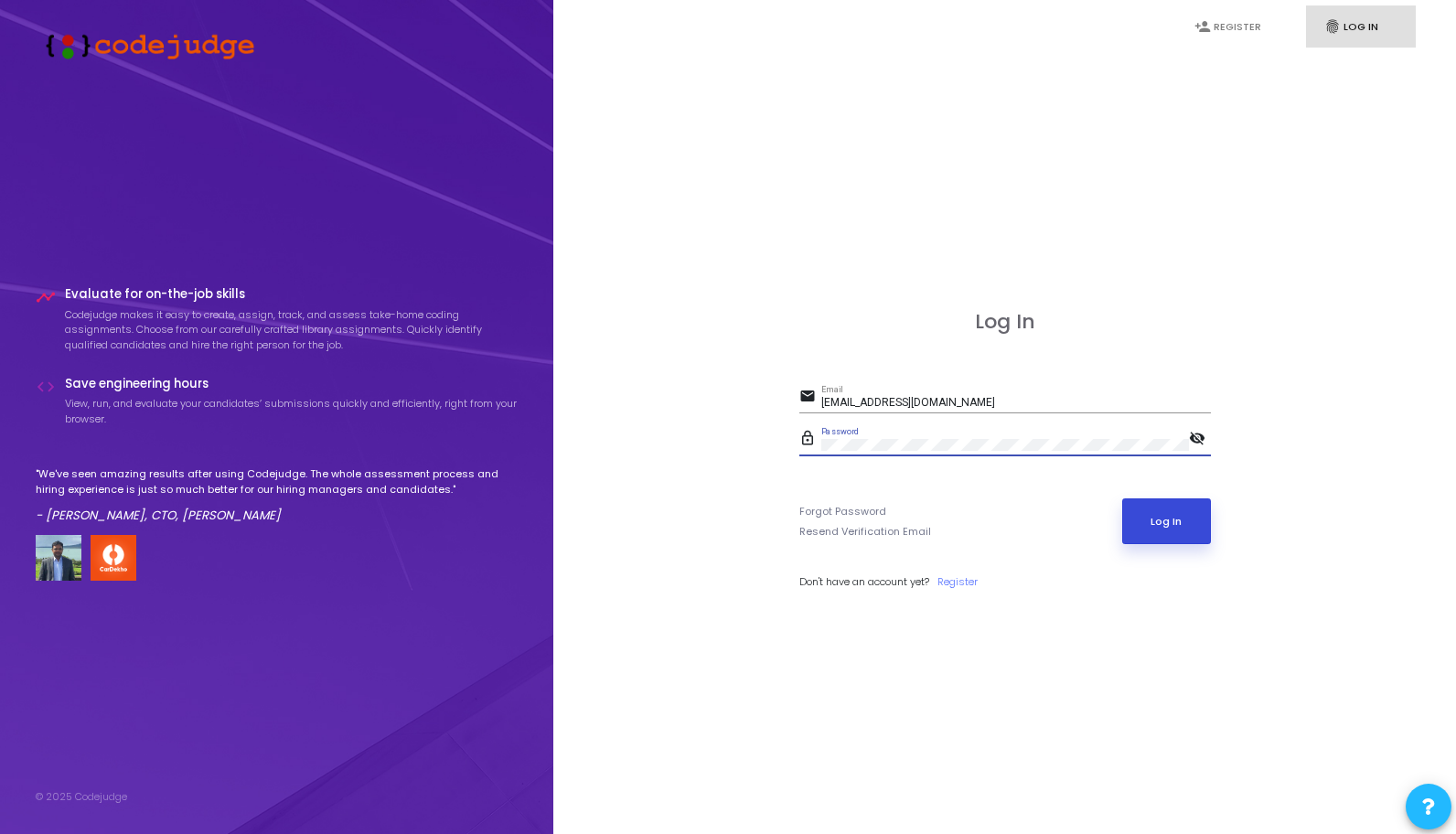
click at [1148, 508] on button "Log In" at bounding box center [1166, 520] width 88 height 46
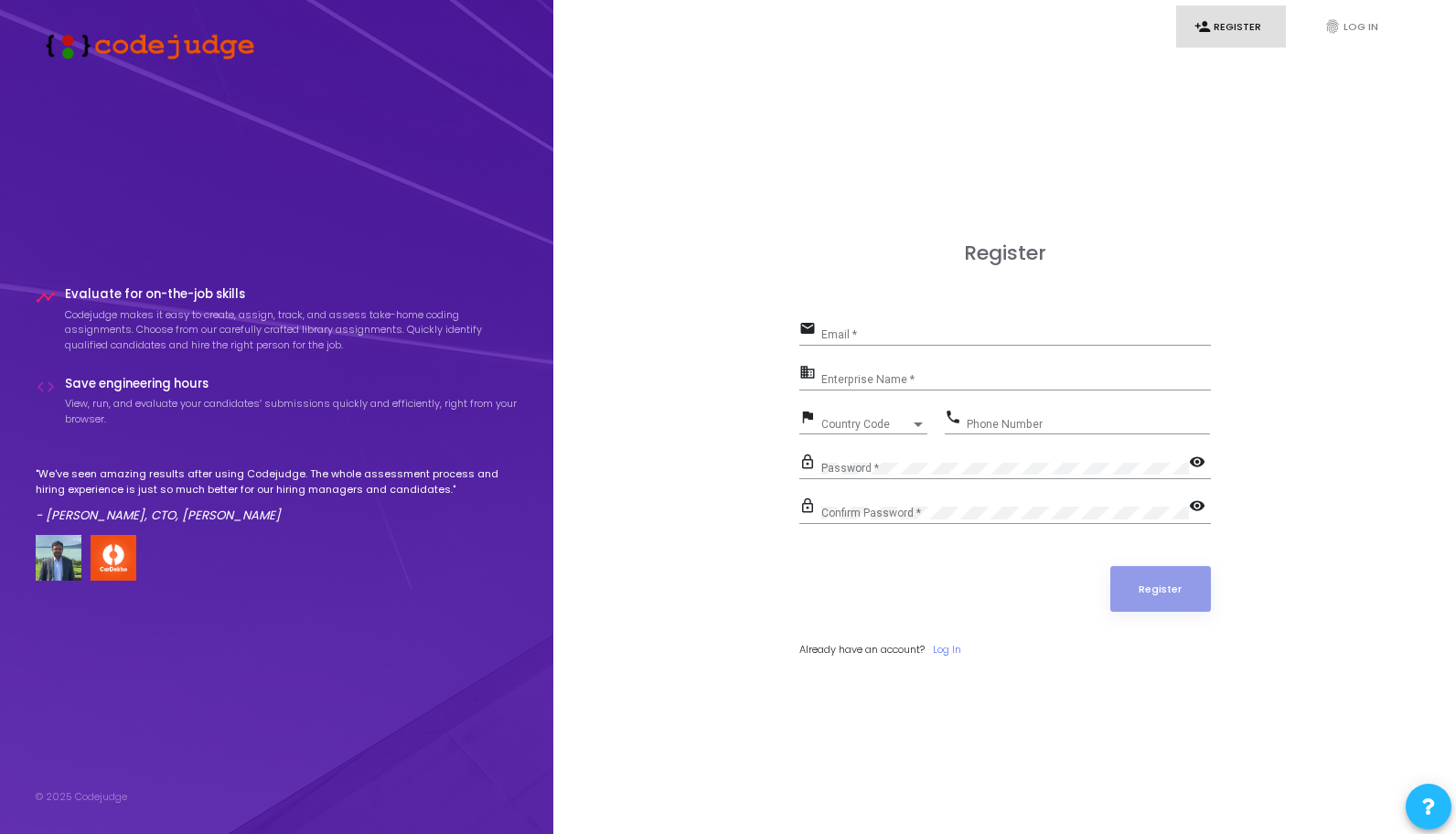
click at [858, 320] on div "Email *" at bounding box center [1015, 330] width 389 height 28
